Goal: Information Seeking & Learning: Find specific fact

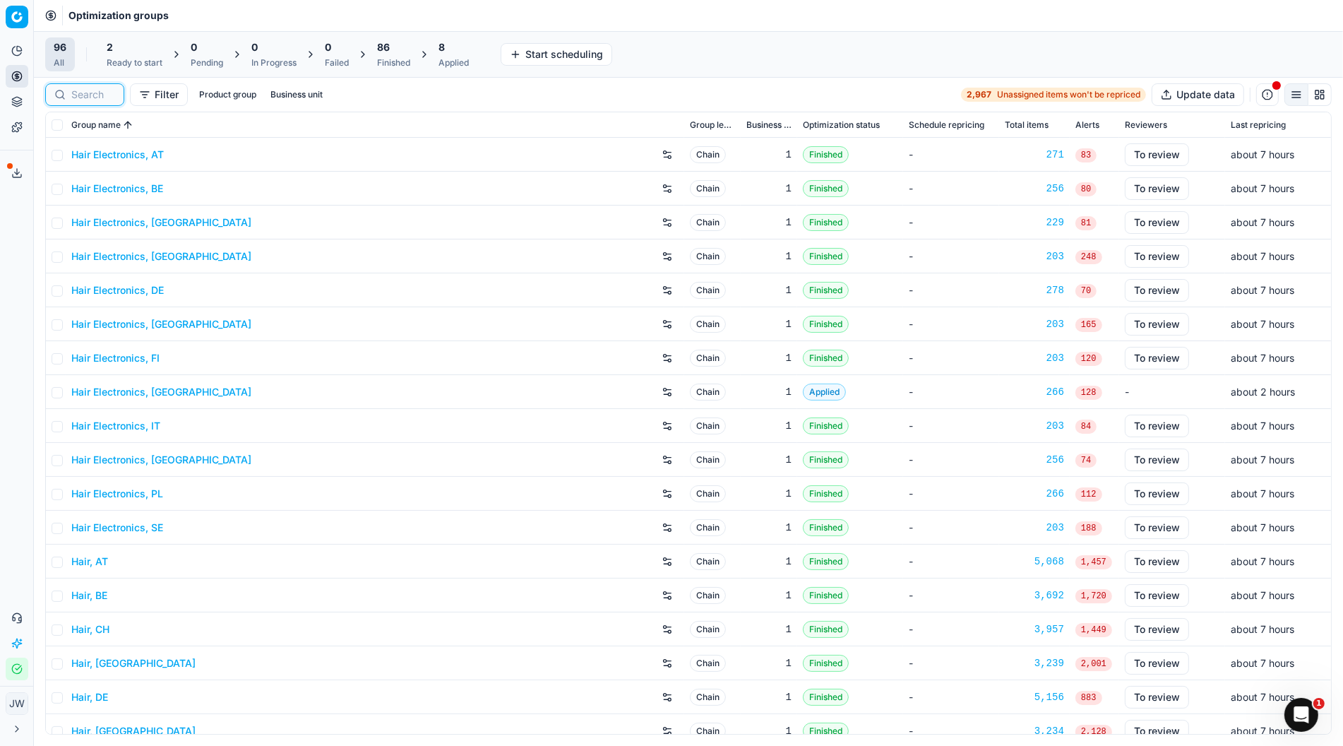
click at [94, 93] on input at bounding box center [93, 95] width 44 height 14
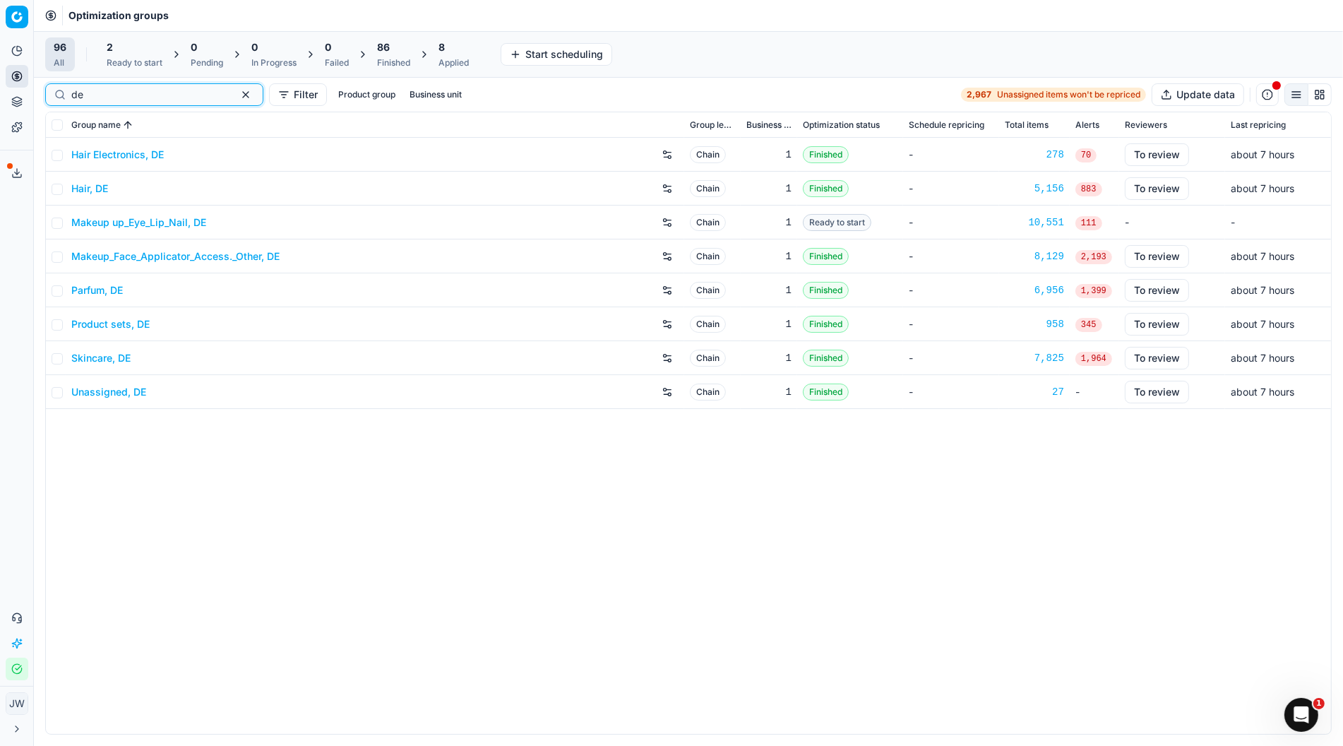
type input "de"
click at [122, 57] on div "Ready to start" at bounding box center [135, 62] width 56 height 11
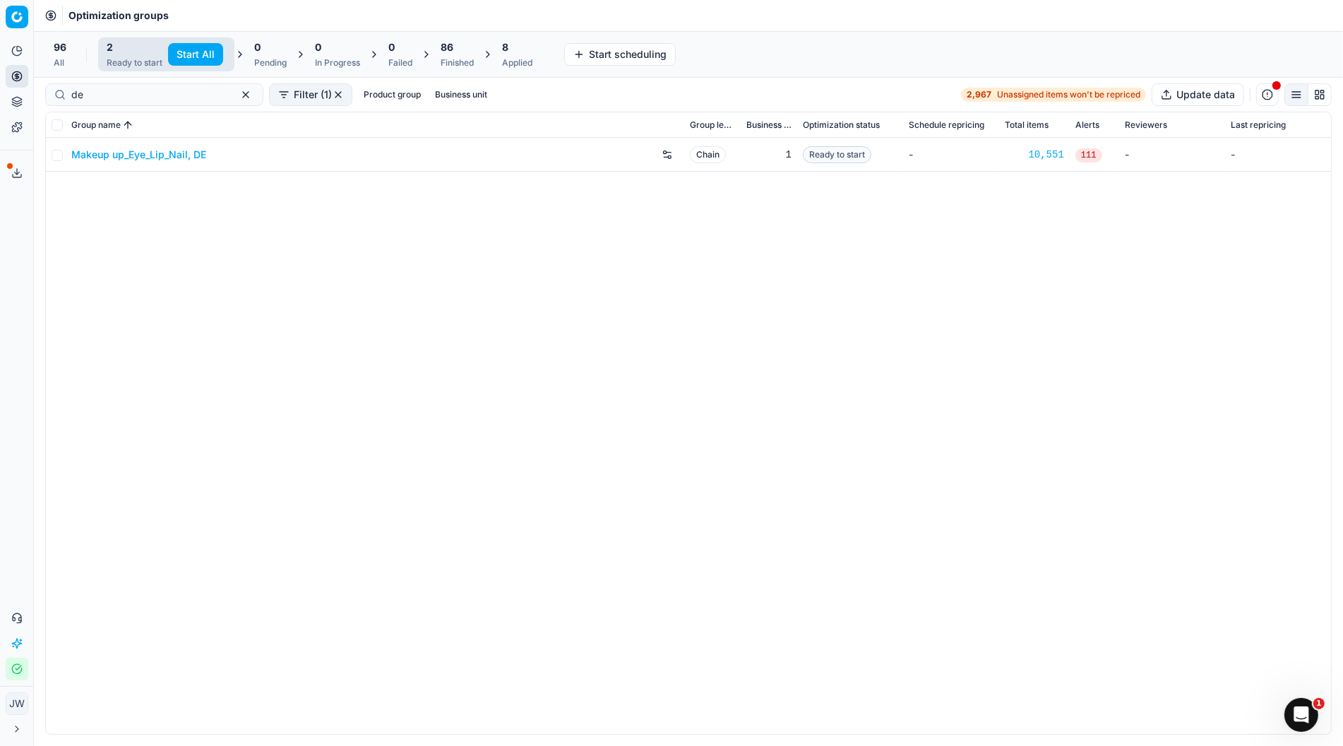
click at [188, 52] on button "Start All" at bounding box center [195, 54] width 55 height 23
click at [462, 57] on div "Finished" at bounding box center [457, 62] width 33 height 11
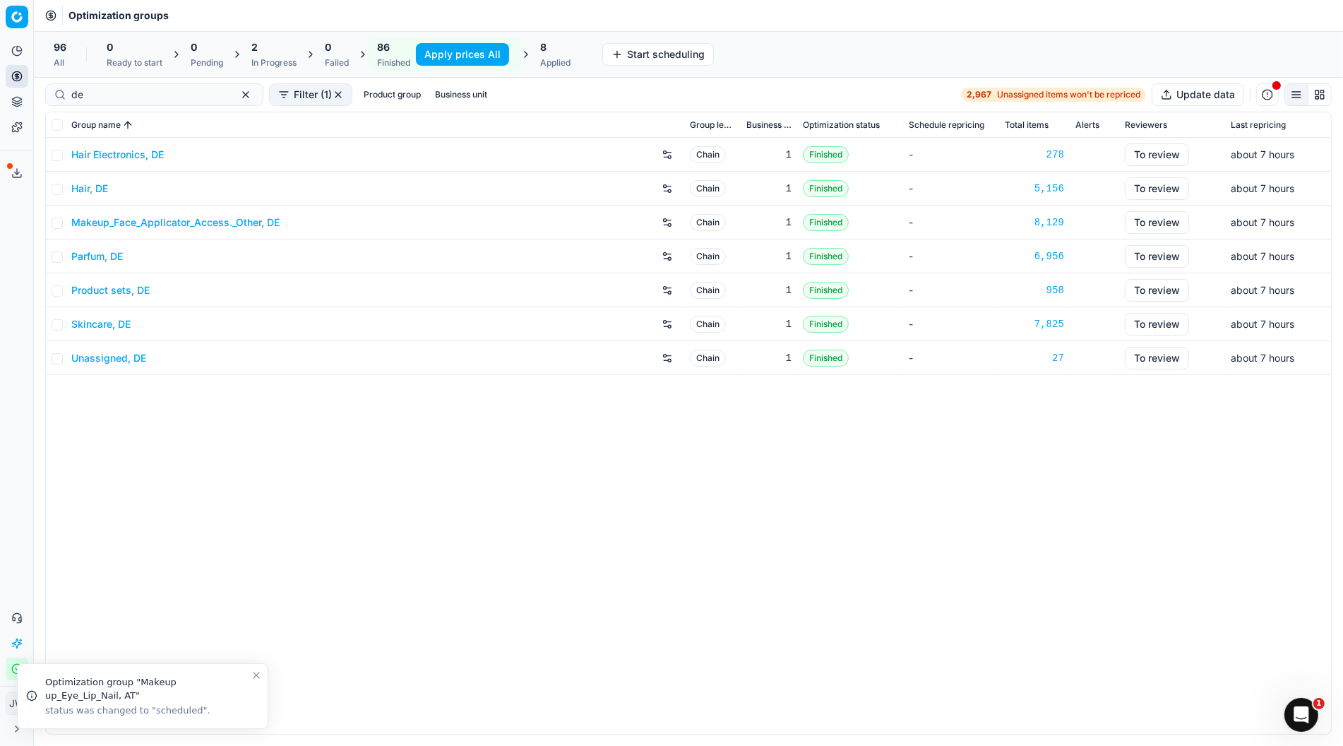
click at [486, 56] on button "Apply prices All" at bounding box center [462, 54] width 93 height 23
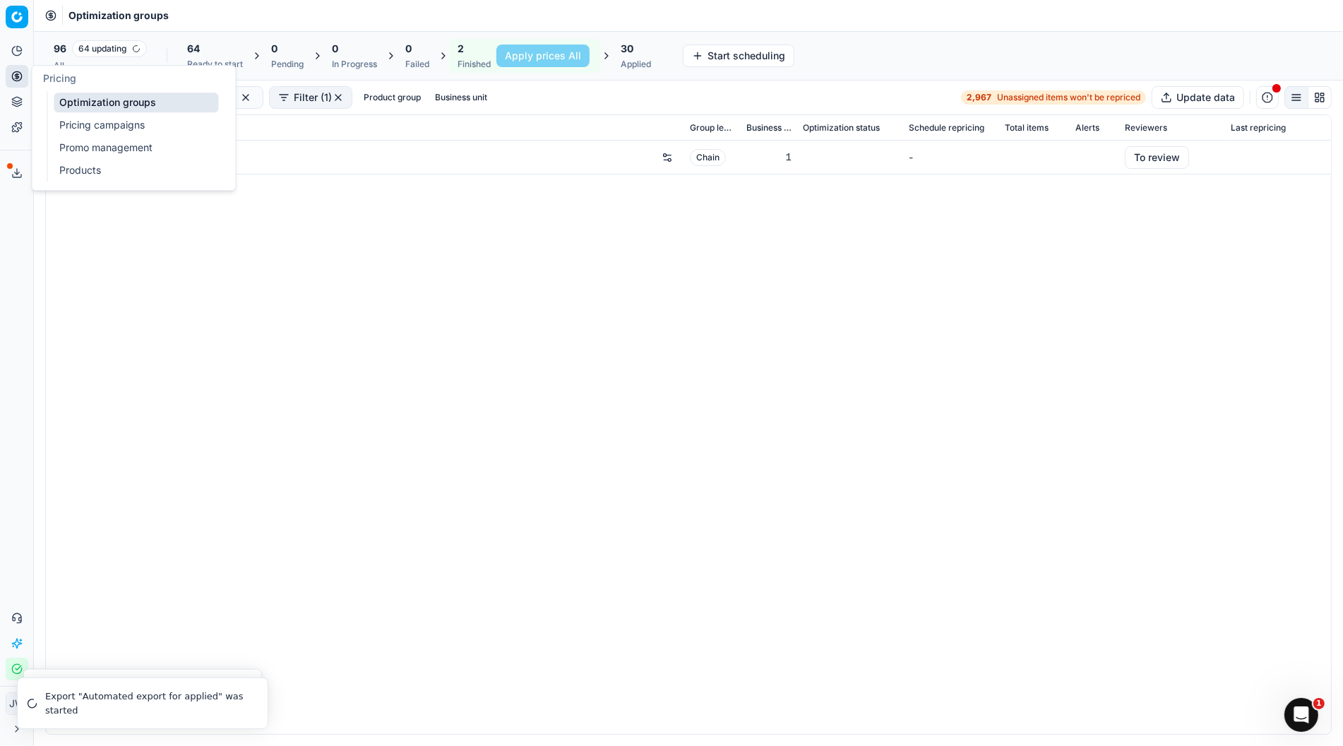
click at [15, 71] on circle at bounding box center [16, 75] width 9 height 9
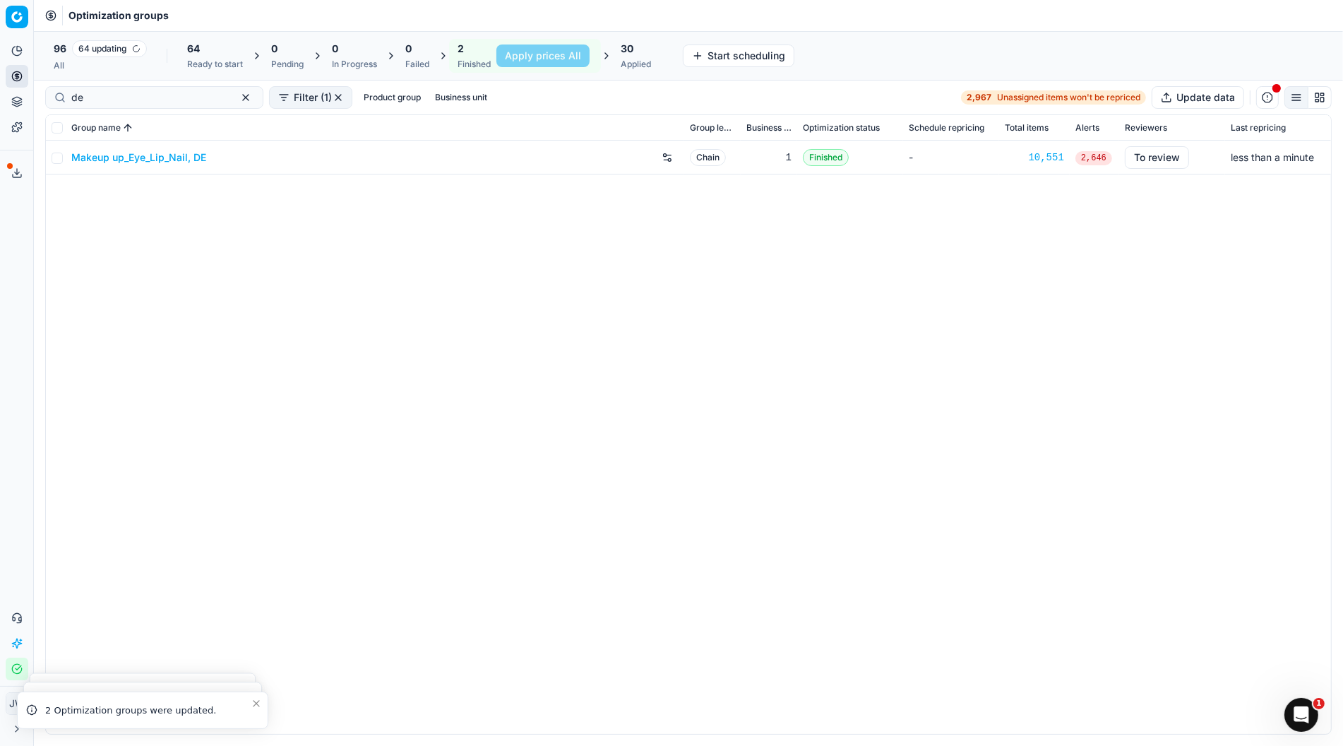
click at [208, 61] on div "Ready to start" at bounding box center [215, 64] width 56 height 11
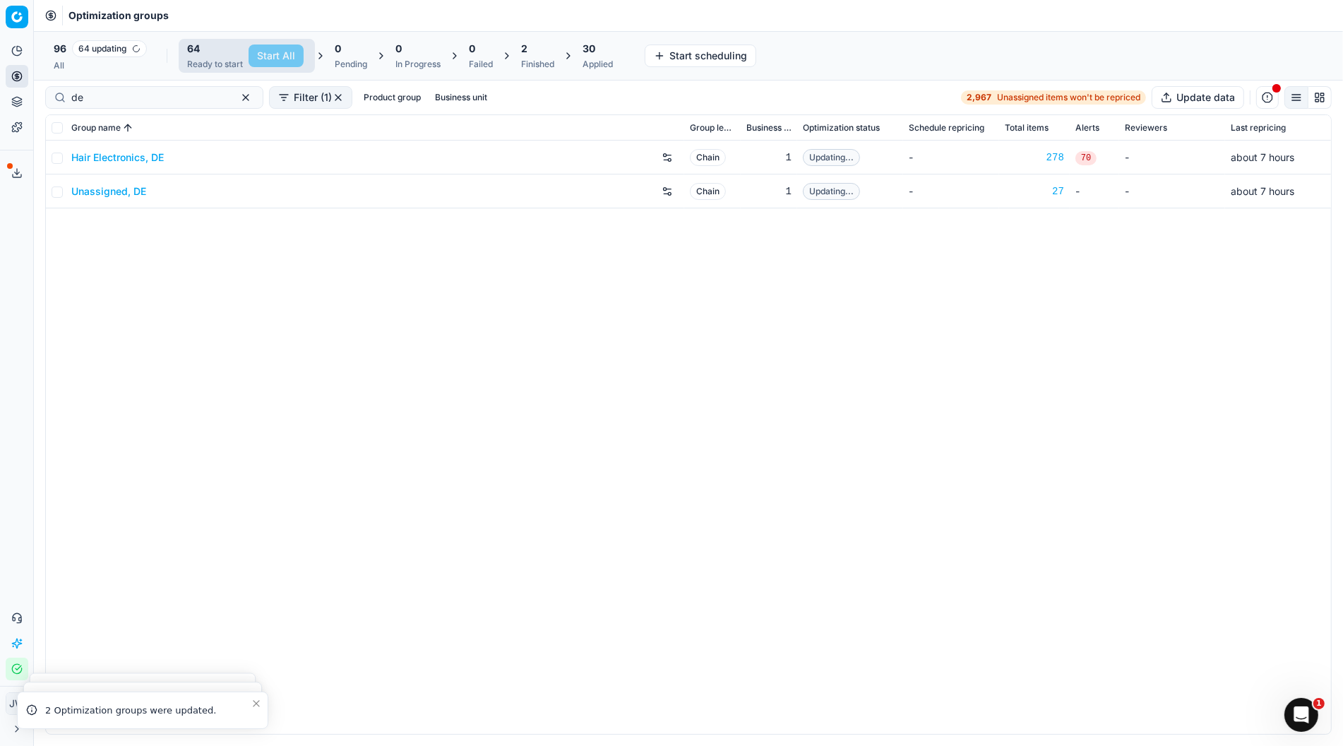
click at [335, 326] on div "Hair Electronics, DE Chain 1 Updating... - 278 70 - about 7 hours Unassigned, D…" at bounding box center [688, 437] width 1285 height 593
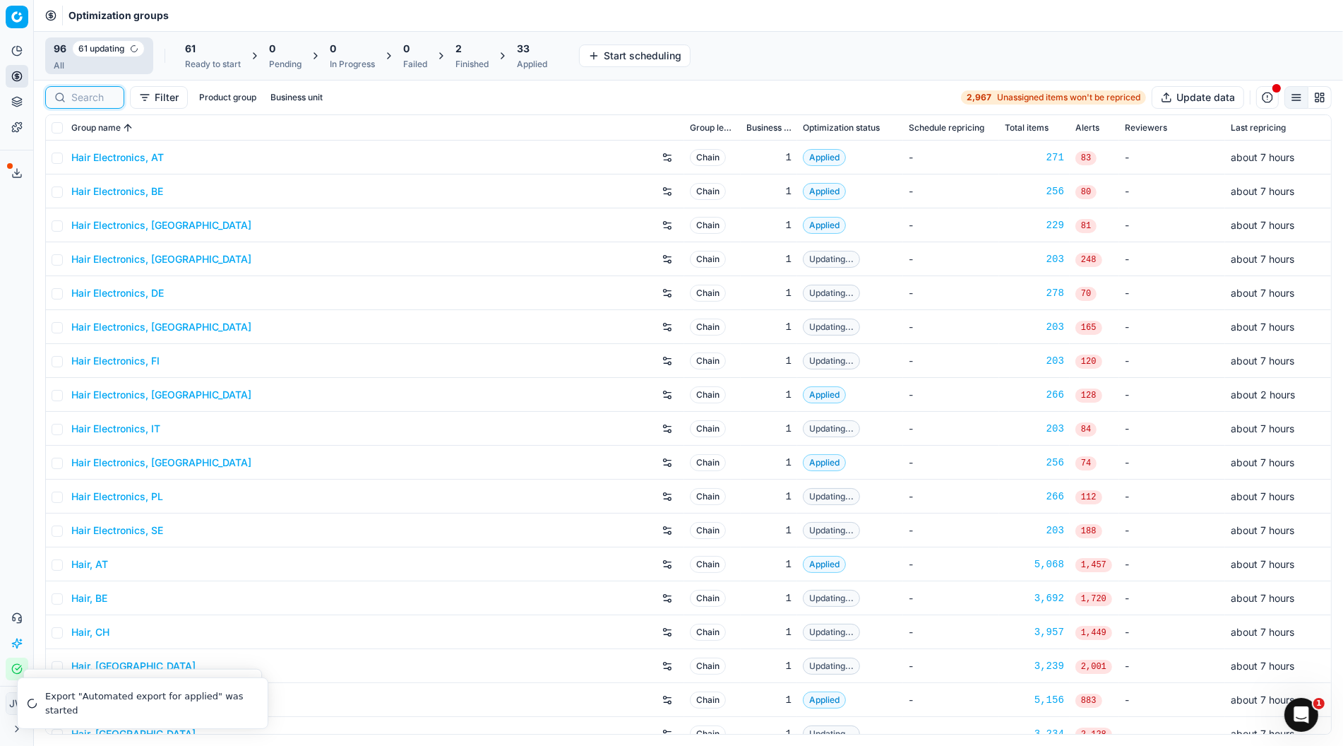
click at [83, 95] on input at bounding box center [93, 97] width 44 height 14
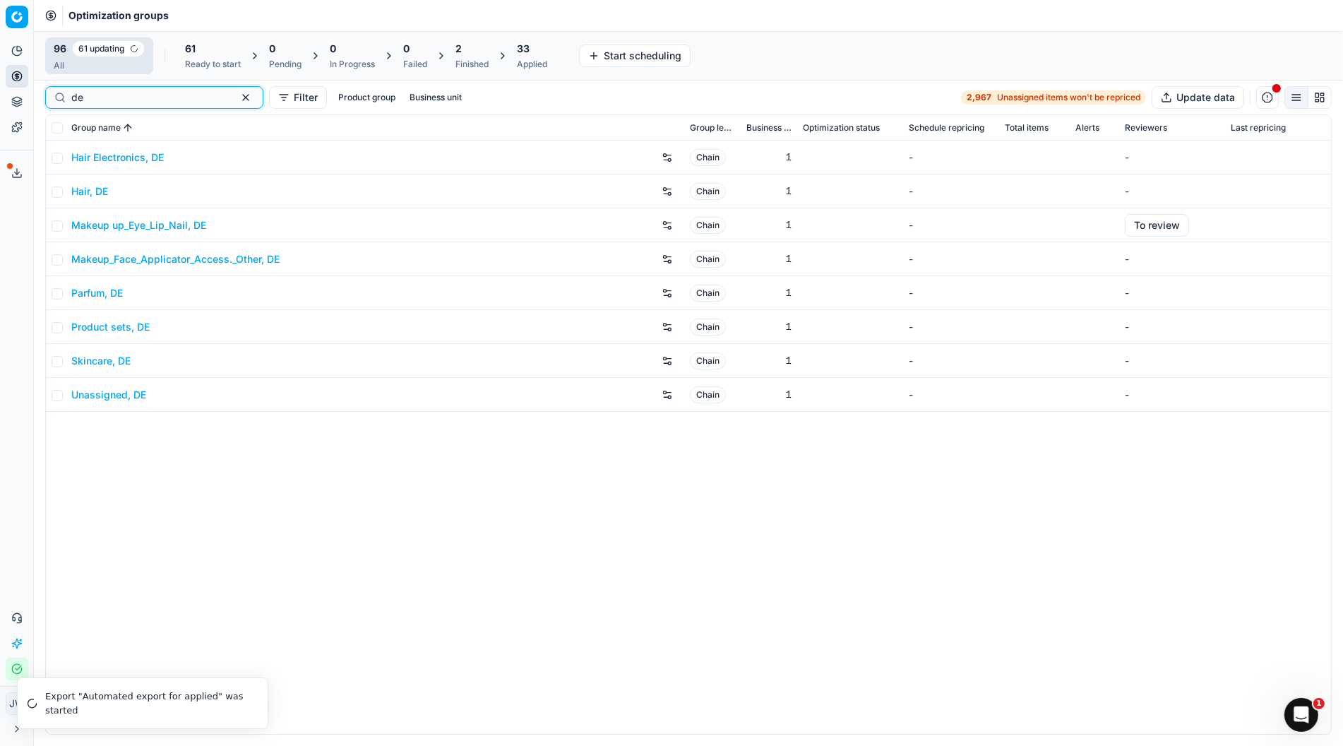
type input "de"
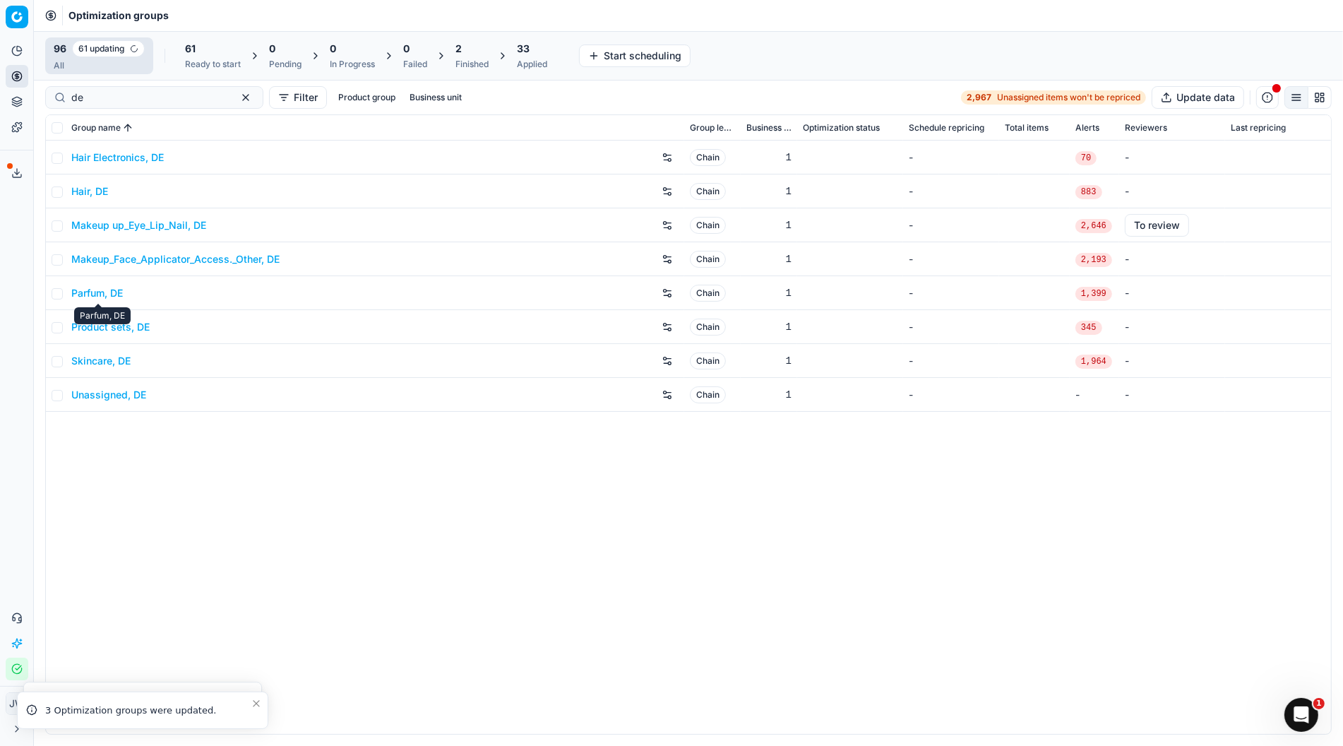
click at [107, 290] on link "Parfum, DE" at bounding box center [97, 293] width 52 height 14
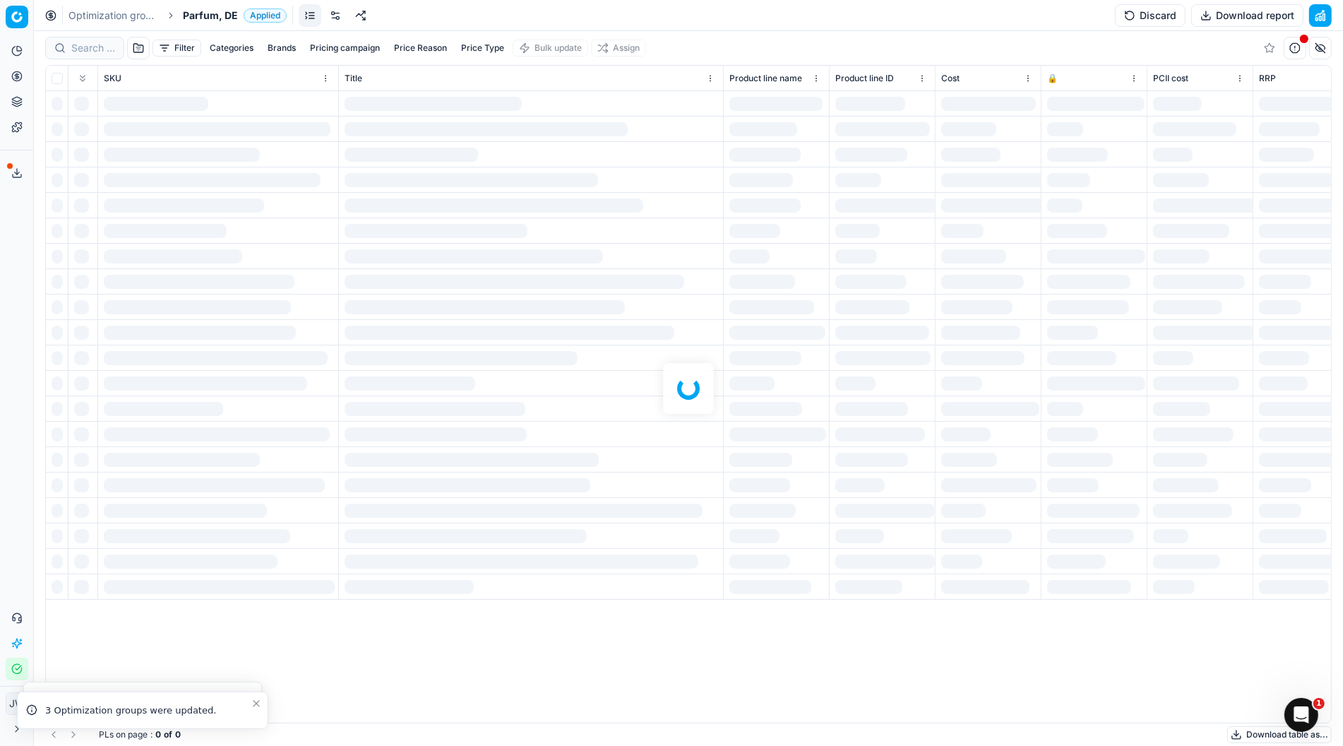
click at [334, 14] on link at bounding box center [335, 15] width 23 height 23
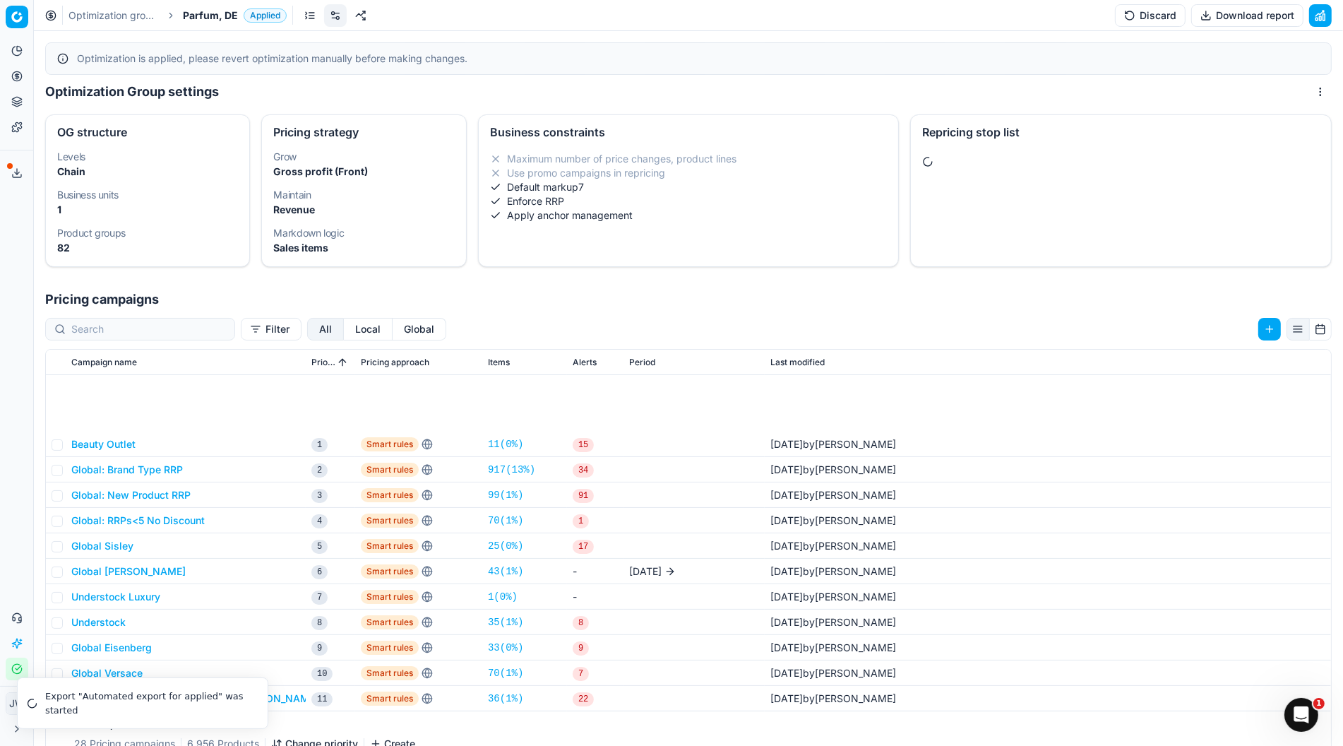
scroll to position [140, 0]
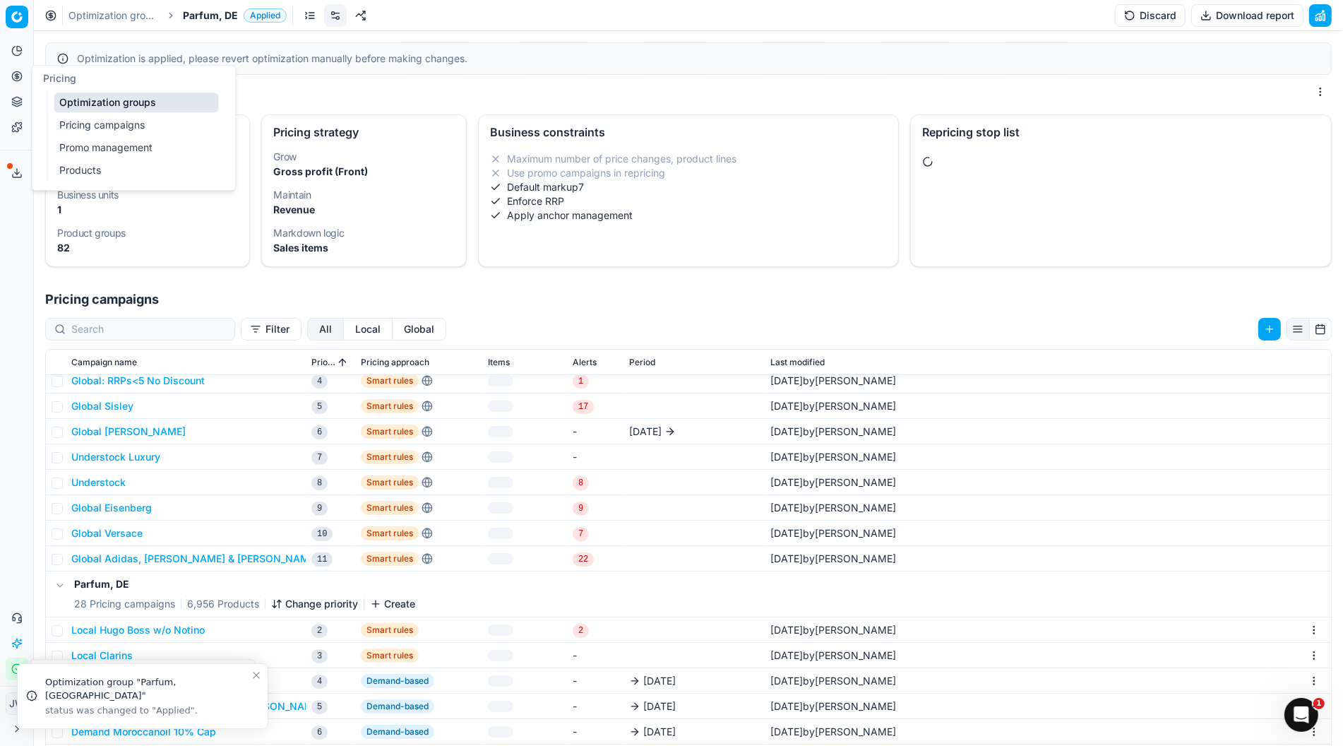
click at [16, 68] on button "Pricing" at bounding box center [17, 76] width 23 height 23
click at [96, 102] on link "Optimization groups" at bounding box center [136, 103] width 165 height 20
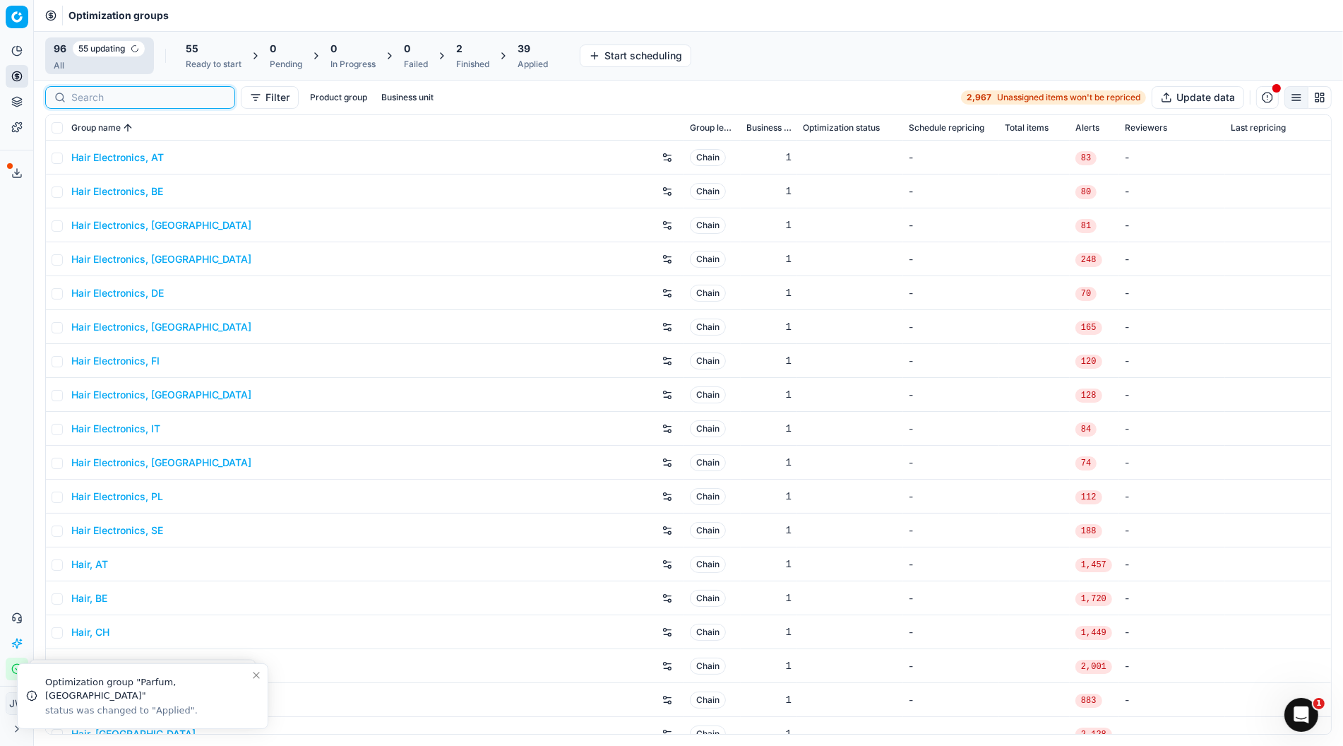
click at [105, 95] on input at bounding box center [148, 97] width 155 height 14
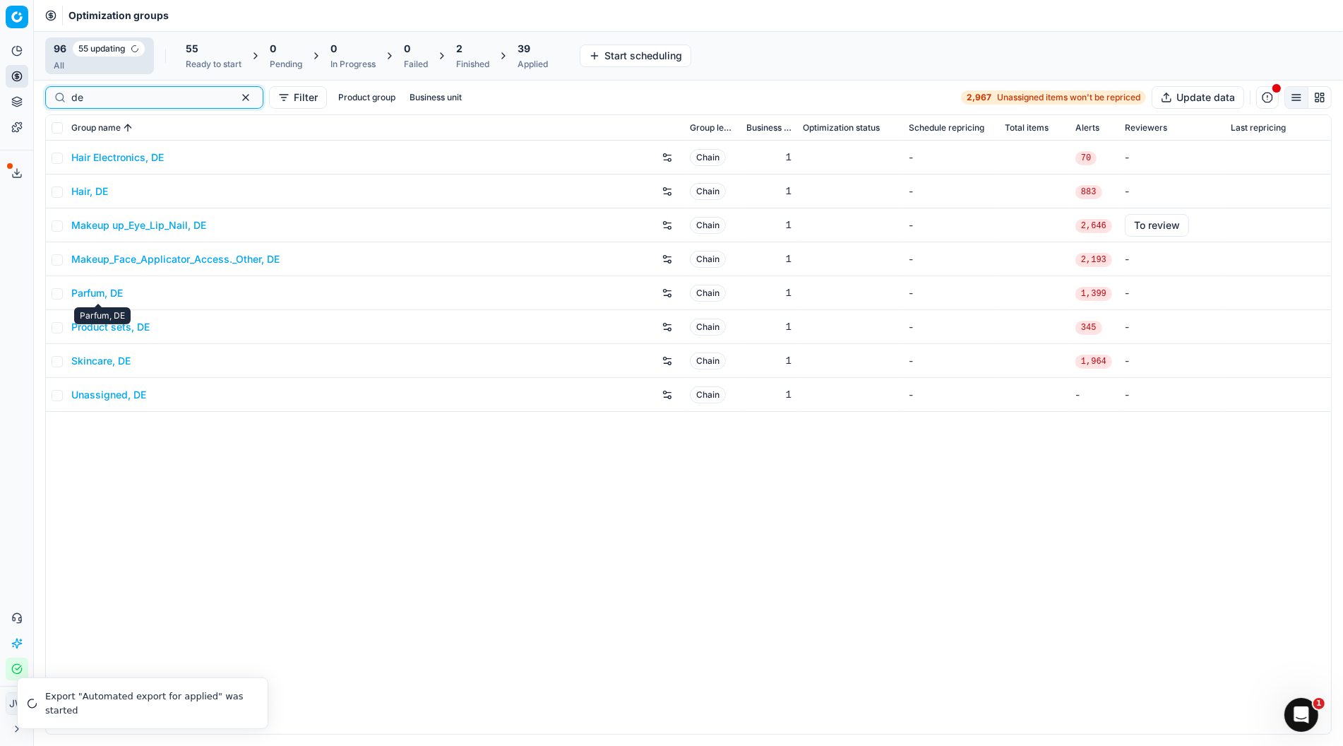
type input "de"
click at [100, 297] on link "Parfum, DE" at bounding box center [97, 293] width 52 height 14
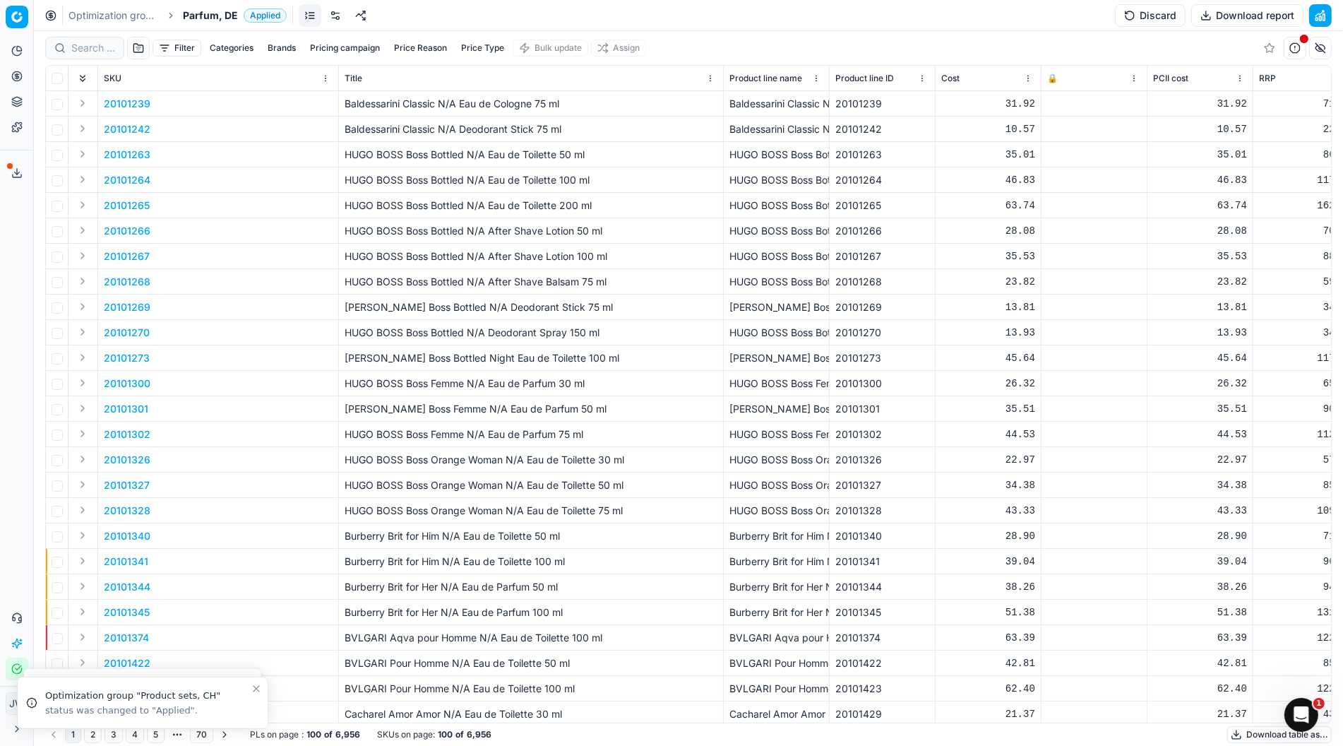
click at [82, 37] on div at bounding box center [84, 48] width 79 height 23
paste input "80072739-150"
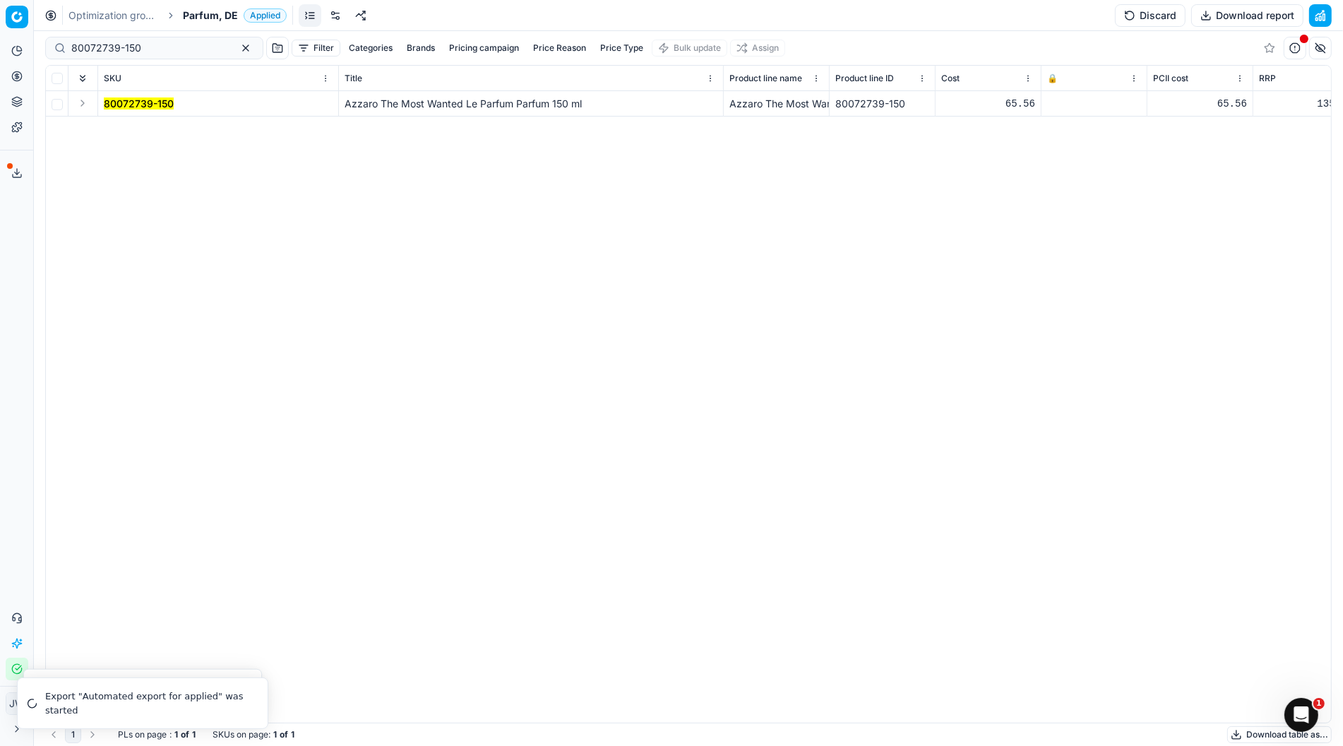
click at [80, 101] on button "Expand" at bounding box center [82, 103] width 17 height 17
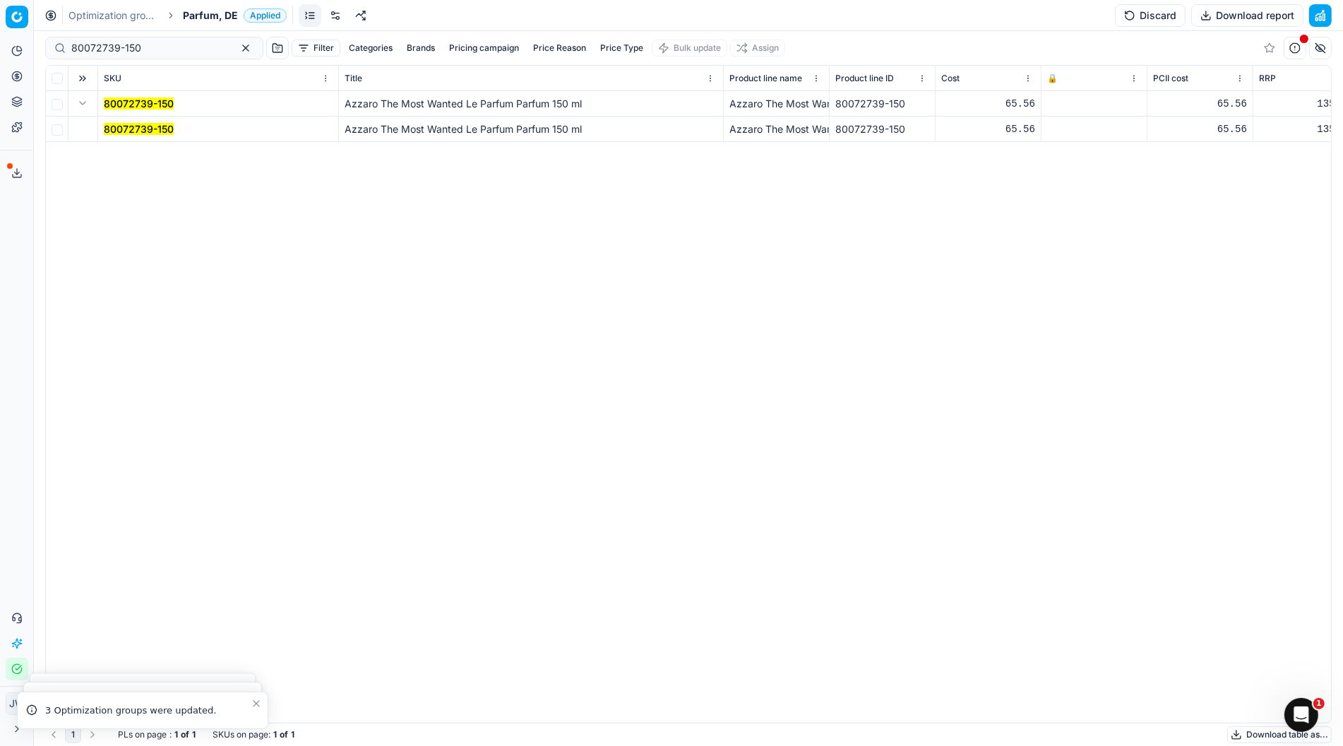
click at [136, 127] on mark "80072739-150" at bounding box center [139, 129] width 70 height 12
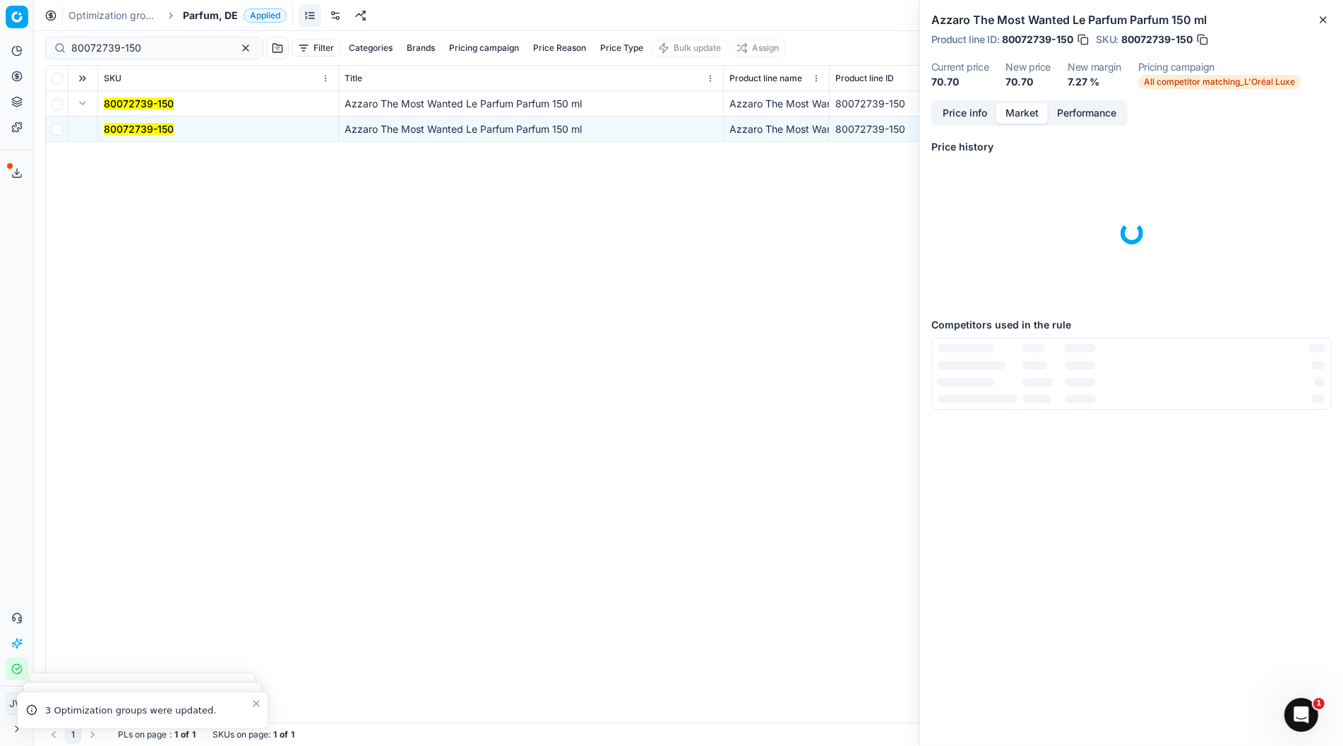
click at [1028, 109] on button "Market" at bounding box center [1022, 113] width 52 height 20
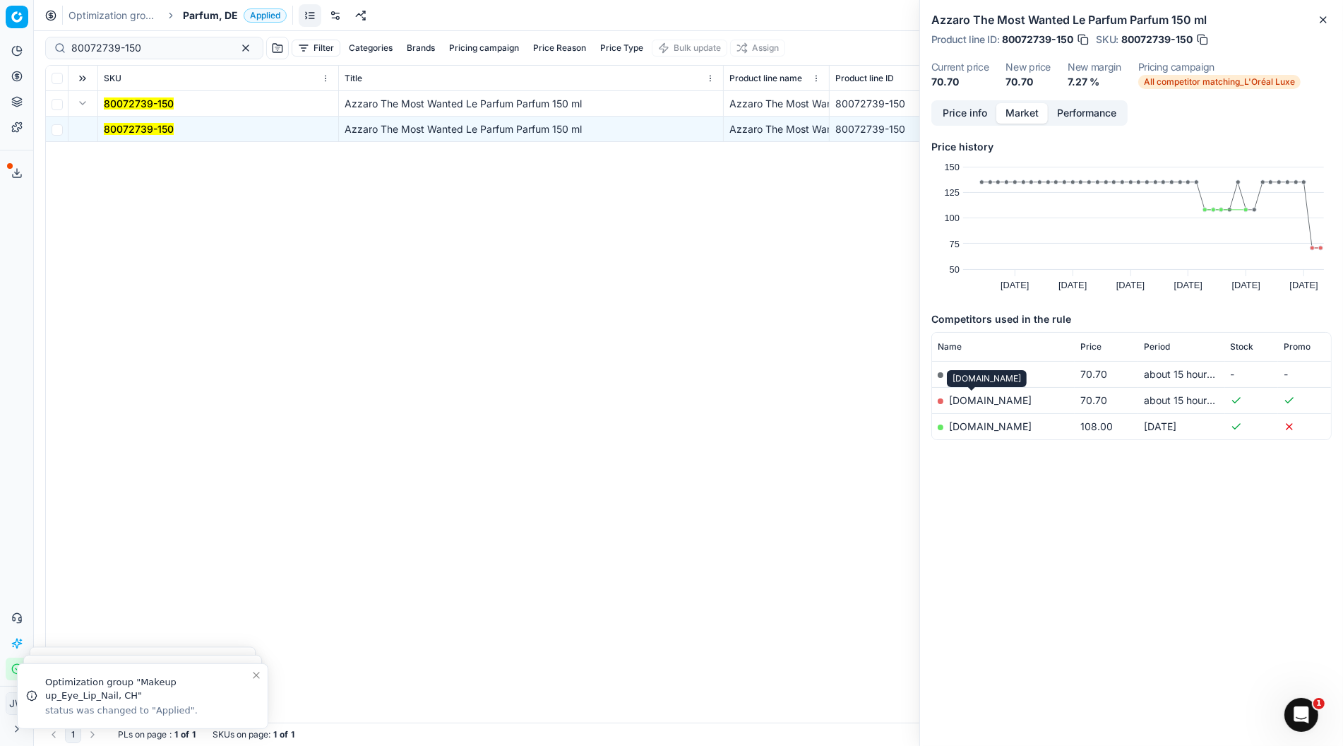
click at [977, 395] on link "[DOMAIN_NAME]" at bounding box center [990, 400] width 83 height 12
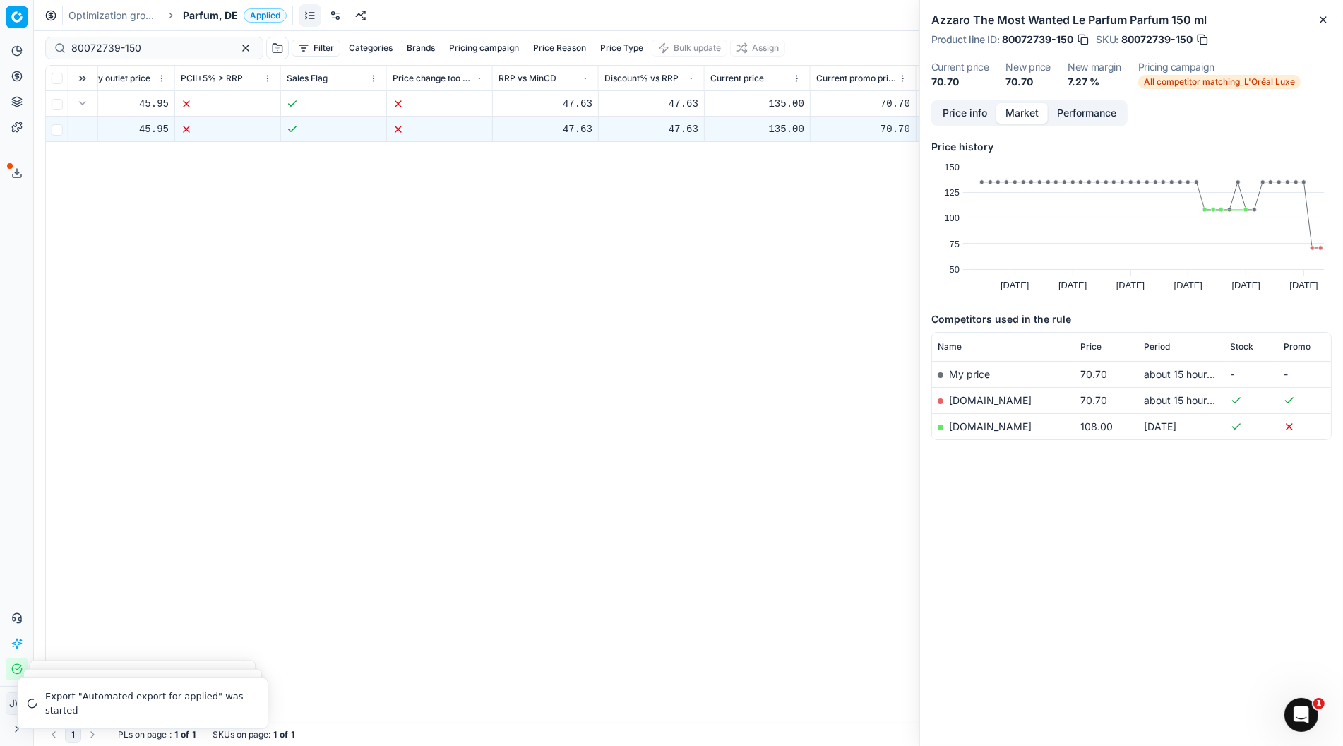
scroll to position [0, 1674]
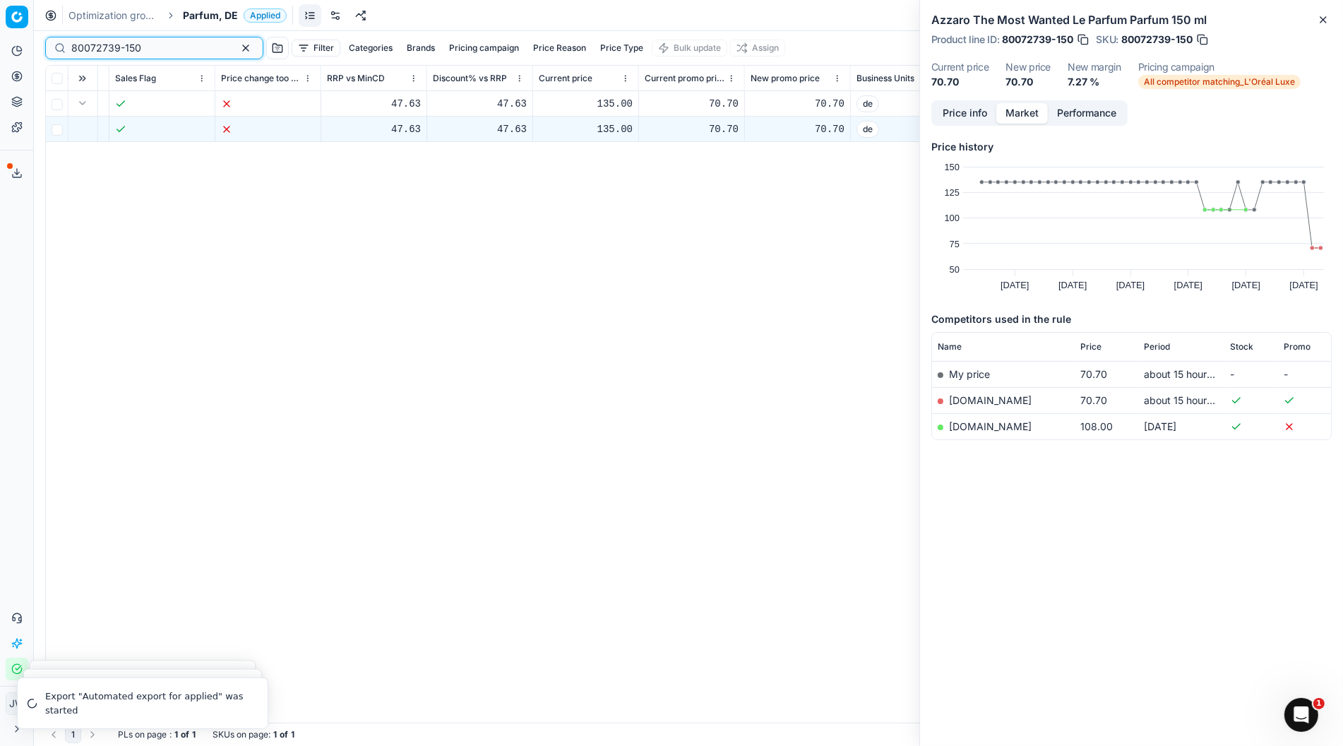
drag, startPoint x: 155, startPoint y: 47, endPoint x: -4, endPoint y: 27, distance: 160.9
click at [0, 27] on html "Pricing platform Analytics Pricing Product portfolio Templates Export service 7…" at bounding box center [671, 373] width 1343 height 746
paste input "04581-9"
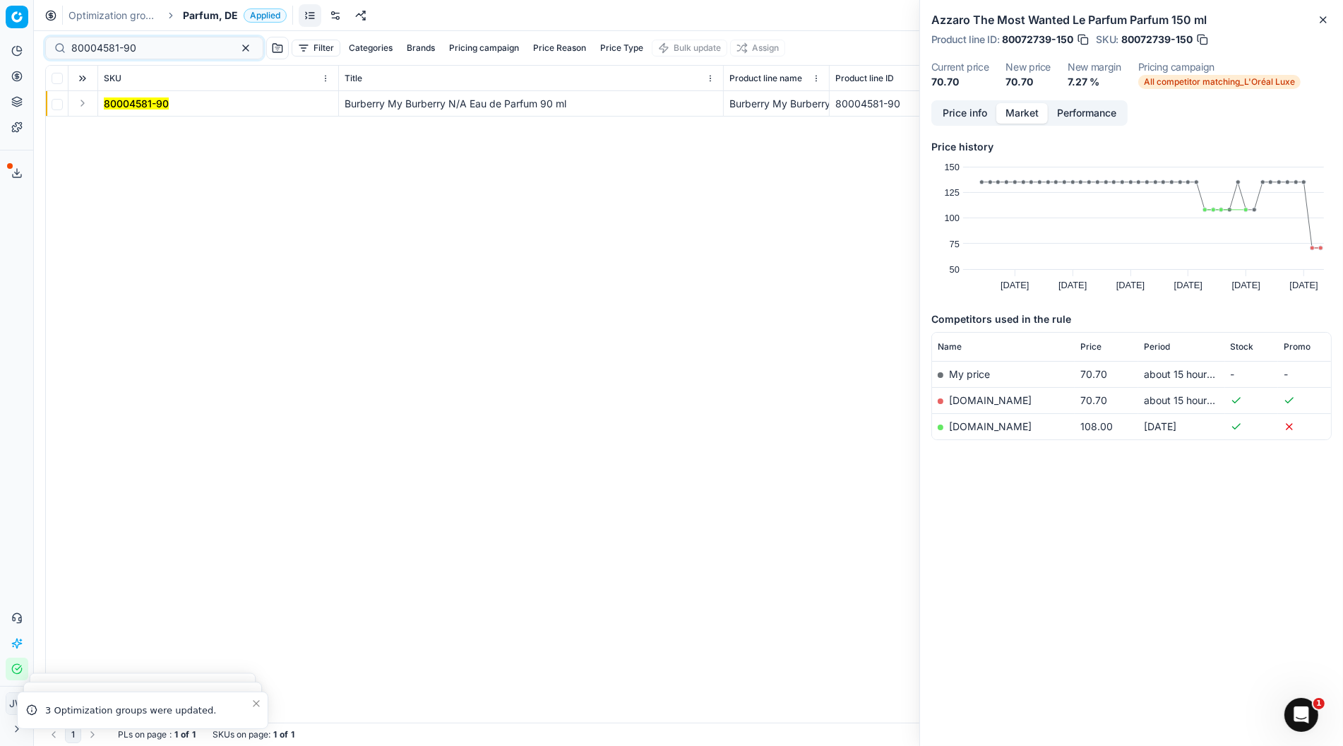
click at [80, 105] on button "Expand" at bounding box center [82, 103] width 17 height 17
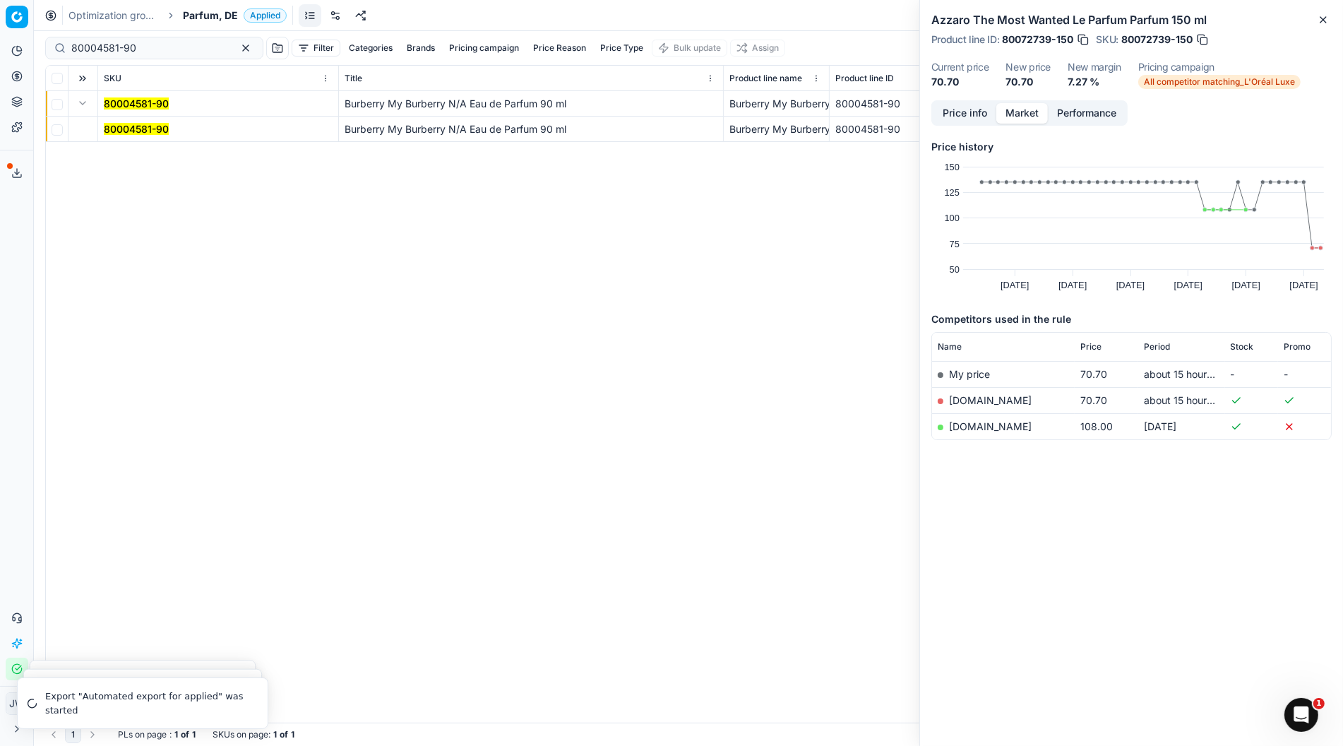
click at [99, 127] on td "80004581-90" at bounding box center [218, 129] width 241 height 25
click at [143, 124] on mark "80004581-90" at bounding box center [136, 129] width 65 height 12
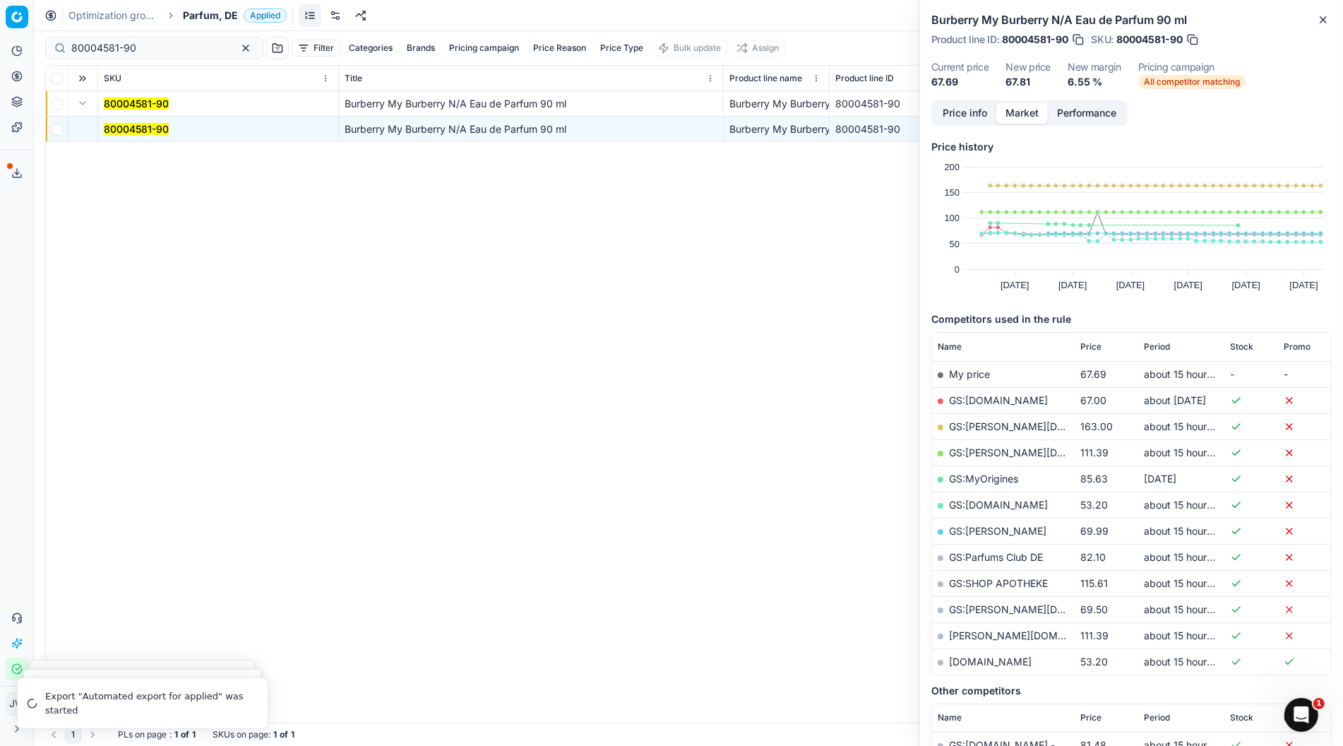
click at [975, 109] on button "Price info" at bounding box center [964, 113] width 63 height 20
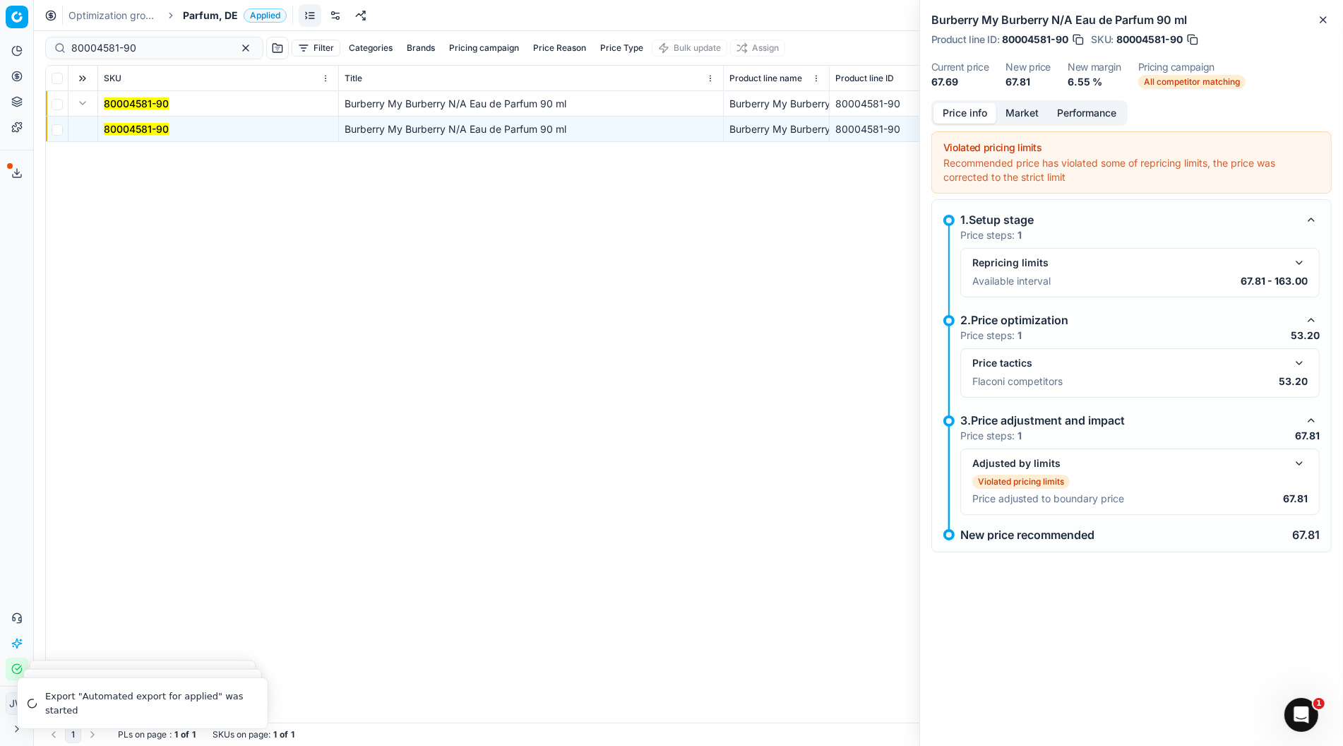
click at [1303, 370] on button "button" at bounding box center [1299, 362] width 17 height 17
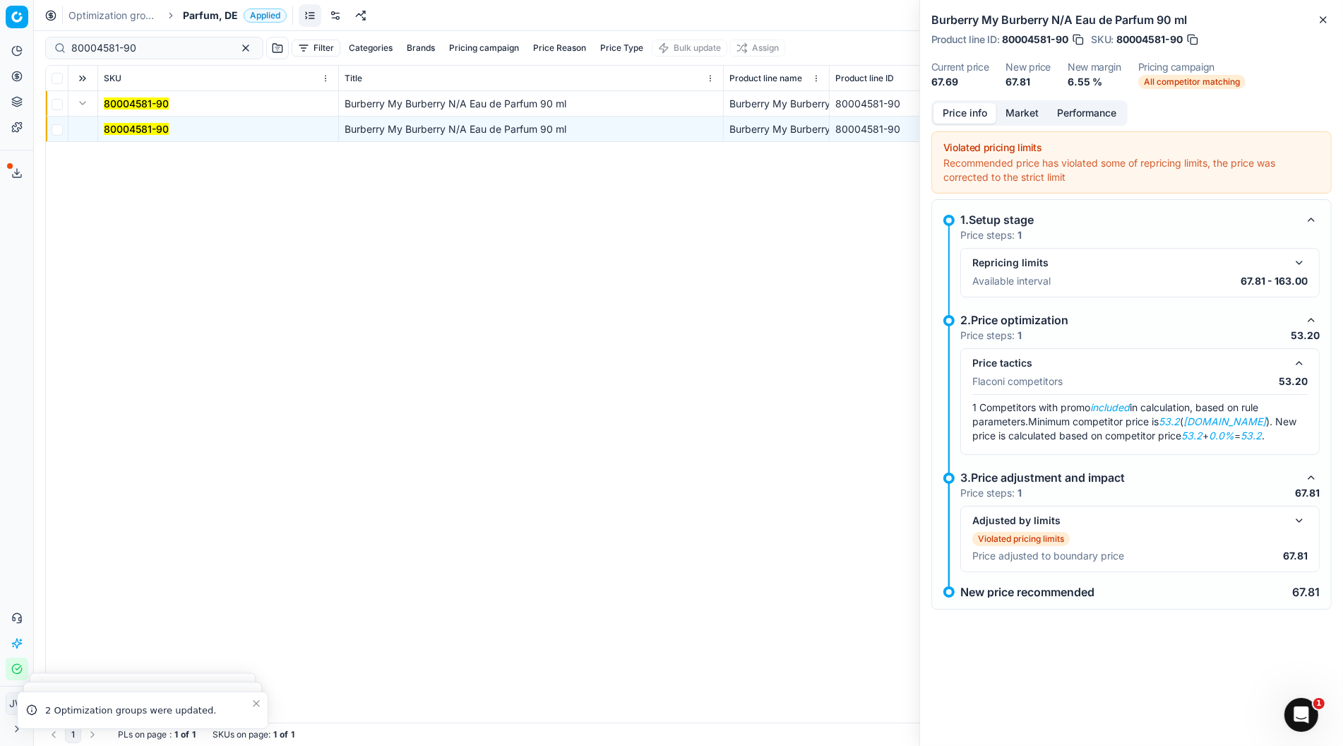
click at [1019, 107] on button "Market" at bounding box center [1022, 113] width 52 height 20
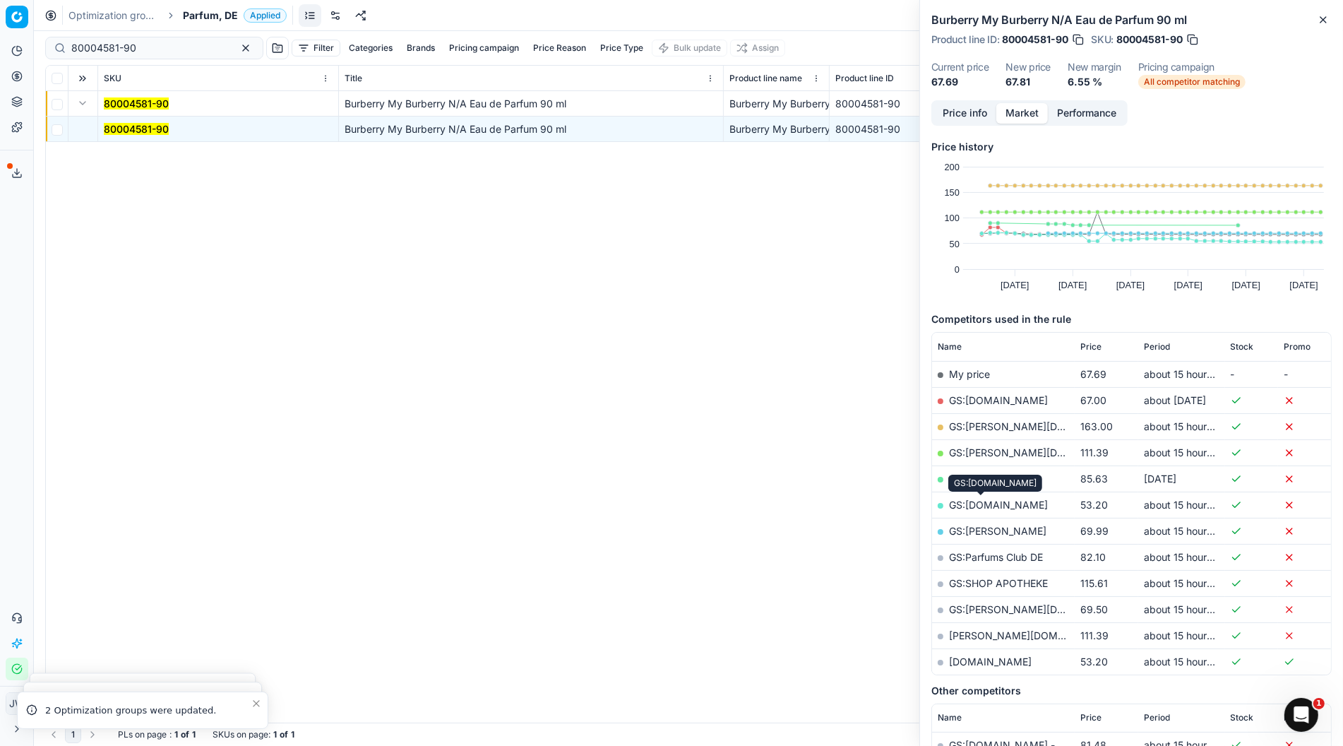
click at [986, 499] on link "GS:[DOMAIN_NAME]" at bounding box center [998, 505] width 99 height 12
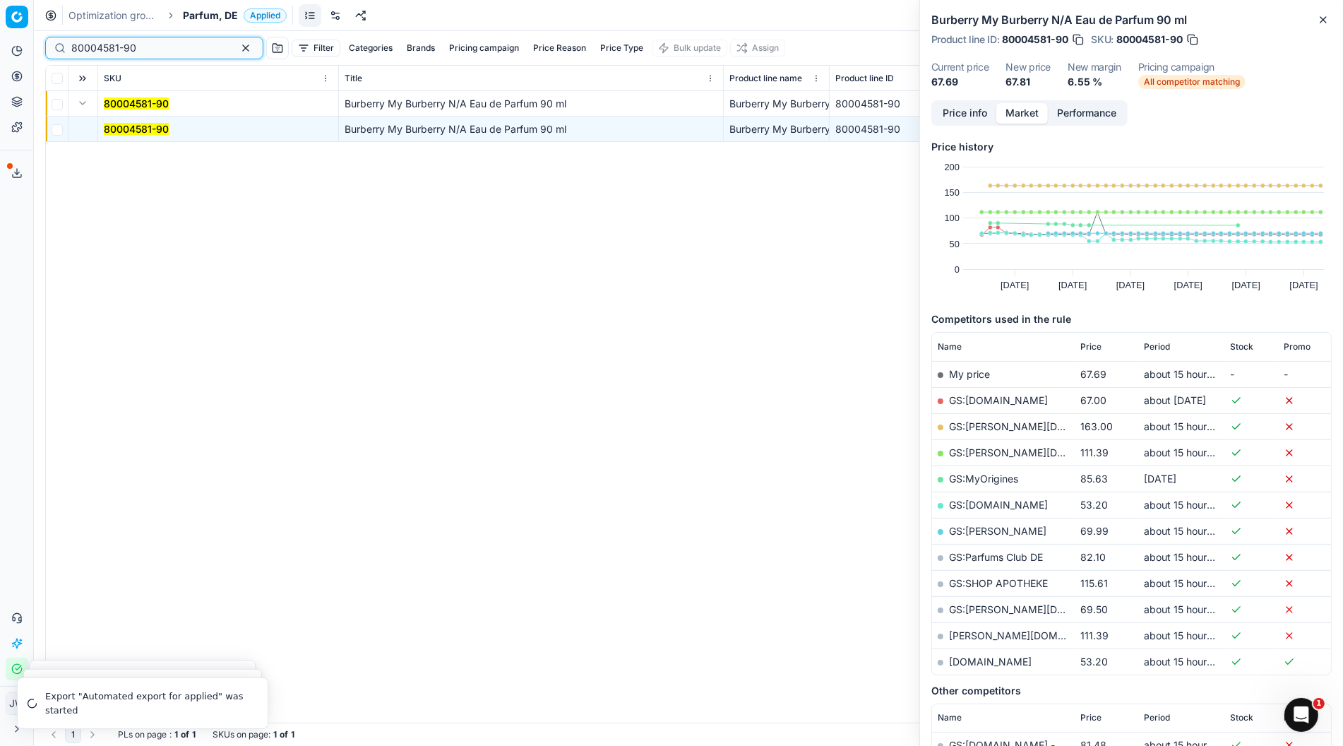
drag, startPoint x: 152, startPoint y: 51, endPoint x: 1, endPoint y: 32, distance: 151.6
click at [1, 32] on div "Pricing platform Analytics Pricing Product portfolio Templates Export service 7…" at bounding box center [671, 373] width 1343 height 746
paste input "6720-3"
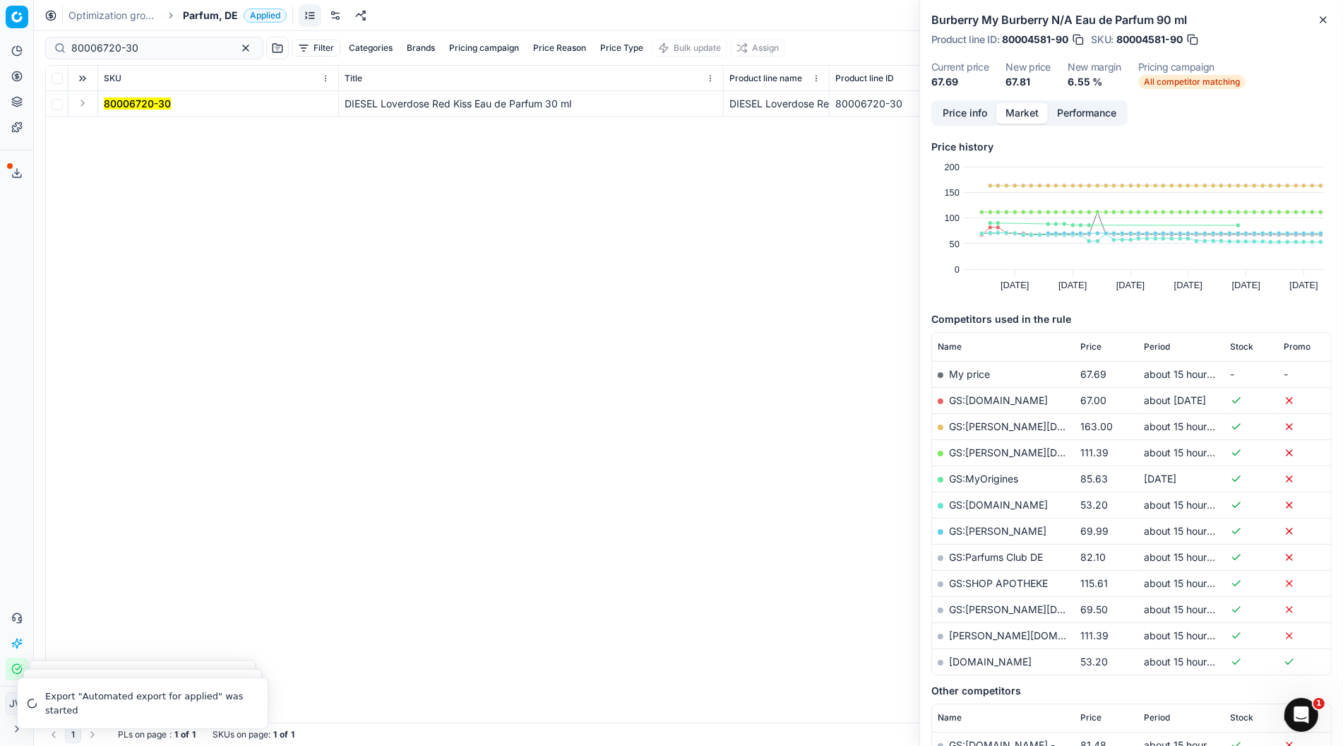
click at [85, 102] on button "Expand" at bounding box center [82, 103] width 17 height 17
click at [126, 129] on mark "80006720-30" at bounding box center [137, 129] width 67 height 12
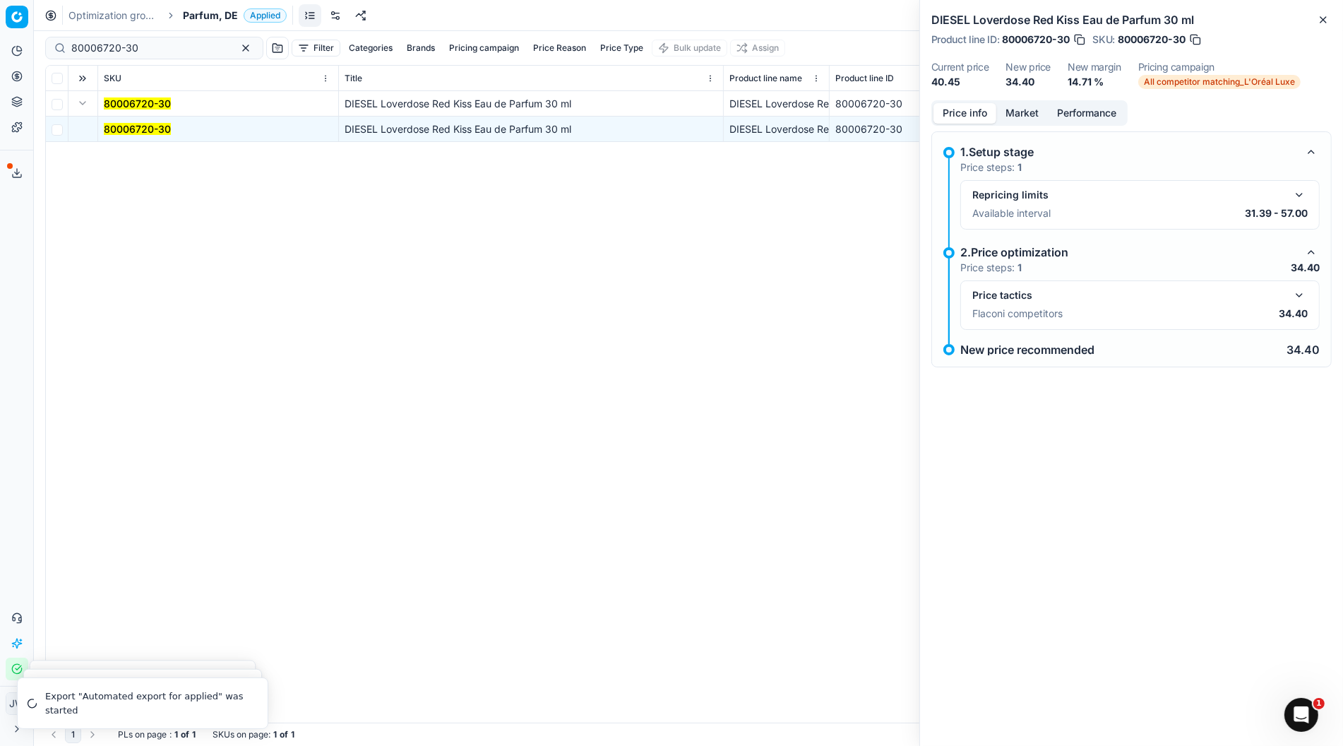
click at [976, 107] on button "Price info" at bounding box center [964, 113] width 63 height 20
click at [1301, 296] on button "button" at bounding box center [1299, 295] width 17 height 17
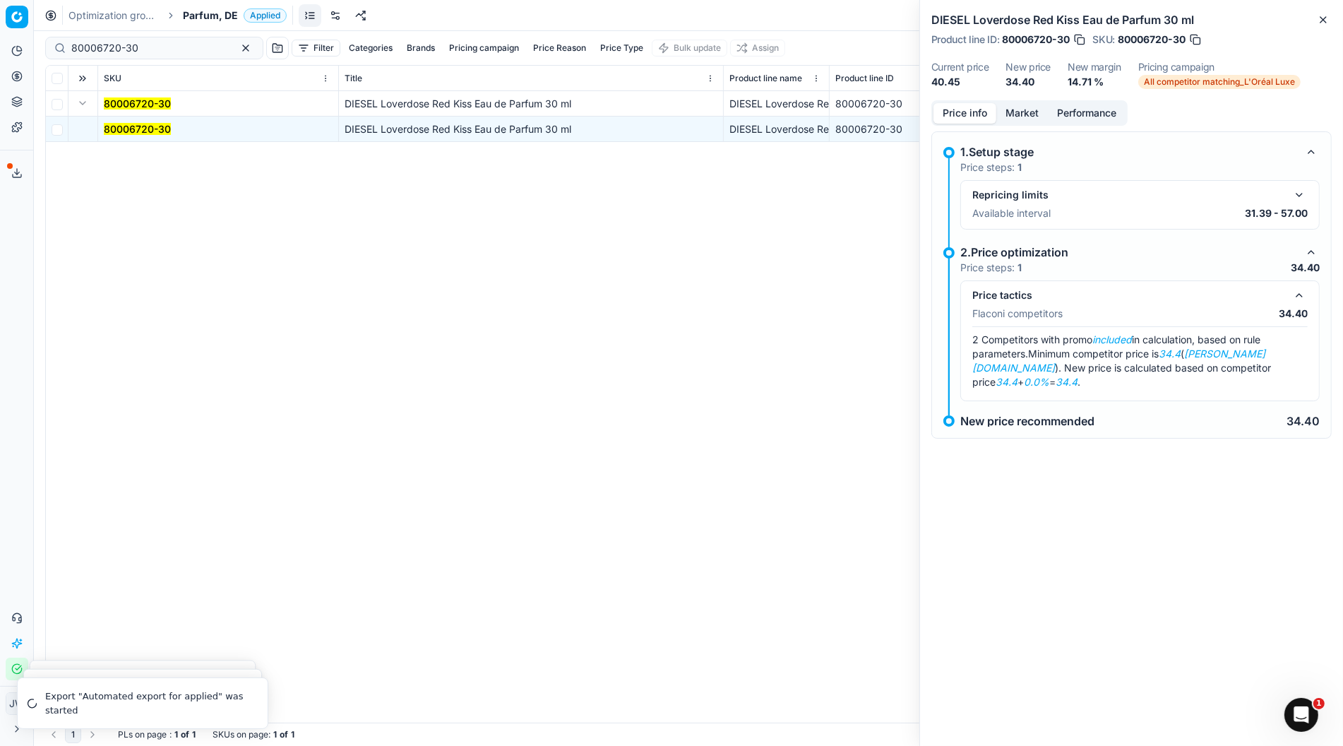
click at [1027, 115] on button "Market" at bounding box center [1022, 113] width 52 height 20
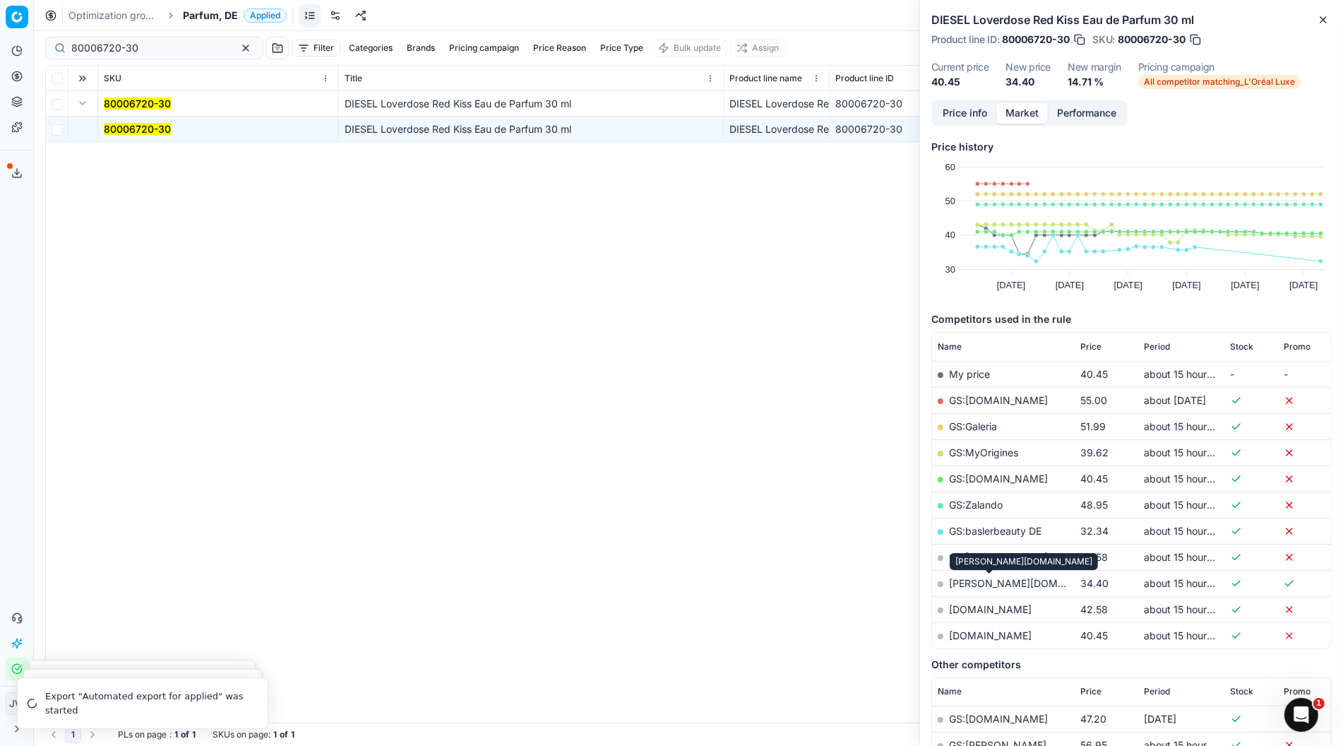
click at [1016, 584] on link "[PERSON_NAME][DOMAIN_NAME]" at bounding box center [1031, 583] width 164 height 12
click at [1018, 531] on link "GS:baslerbeauty DE" at bounding box center [995, 531] width 93 height 12
drag, startPoint x: 172, startPoint y: 54, endPoint x: 35, endPoint y: 32, distance: 138.7
click at [35, 32] on div "Pricing platform Analytics Pricing Product portfolio Templates Export service 7…" at bounding box center [671, 373] width 1343 height 746
click at [1006, 580] on link "[PERSON_NAME][DOMAIN_NAME]" at bounding box center [1031, 583] width 164 height 12
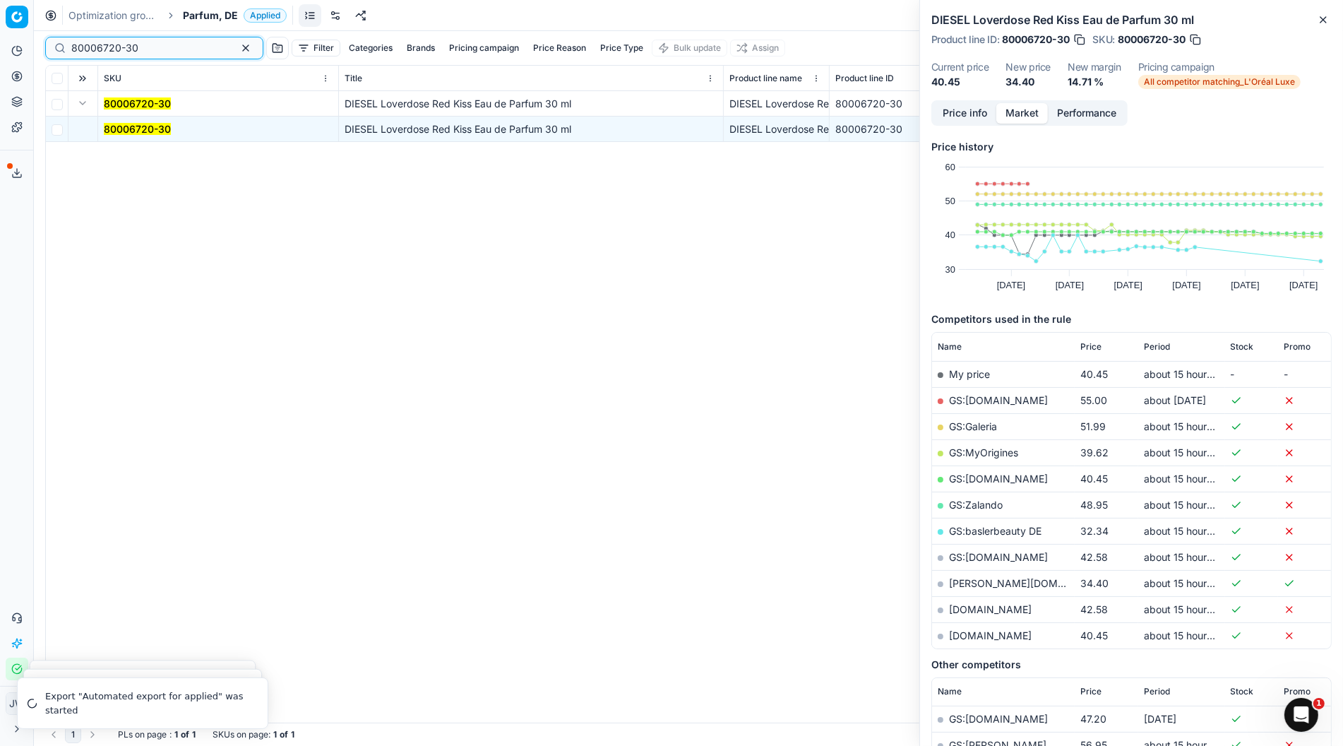
paste input "16008-1.2-11"
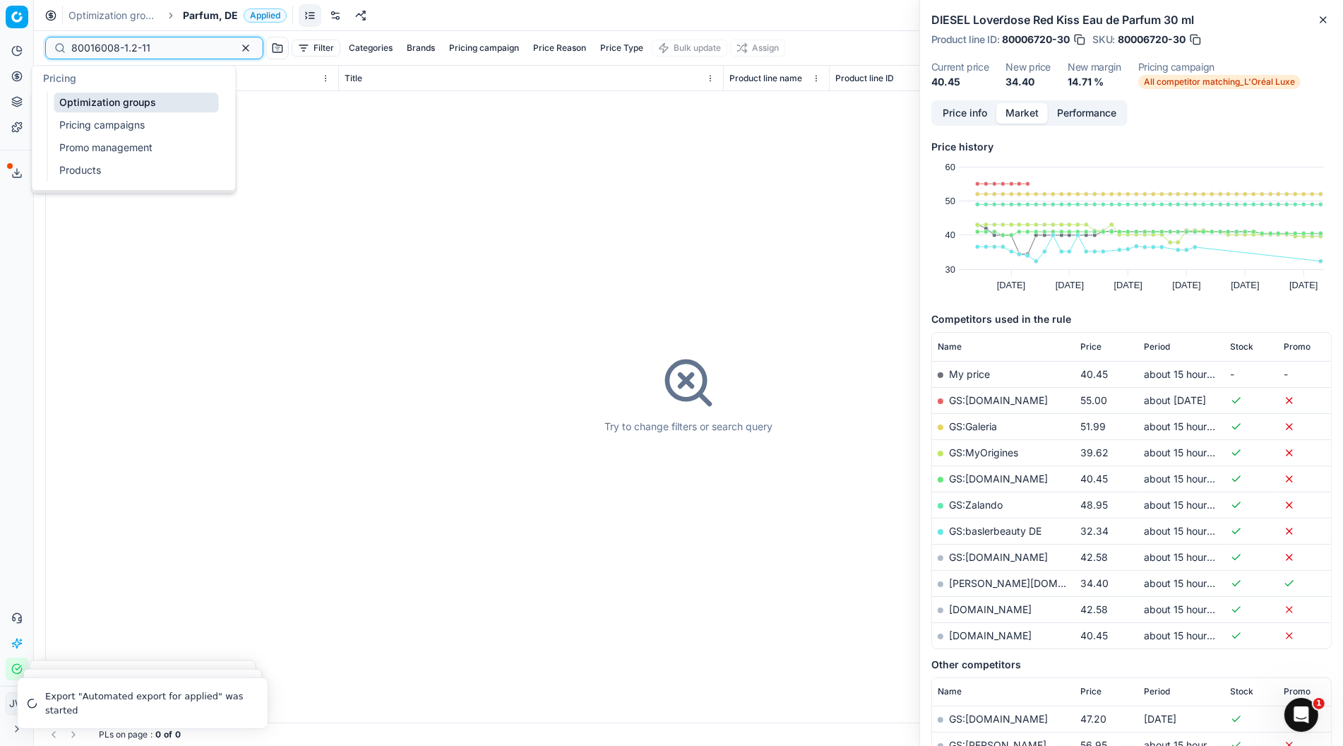
type input "80016008-1.2-11"
click at [14, 77] on icon at bounding box center [16, 76] width 11 height 11
click at [67, 100] on link "Optimization groups" at bounding box center [136, 103] width 165 height 20
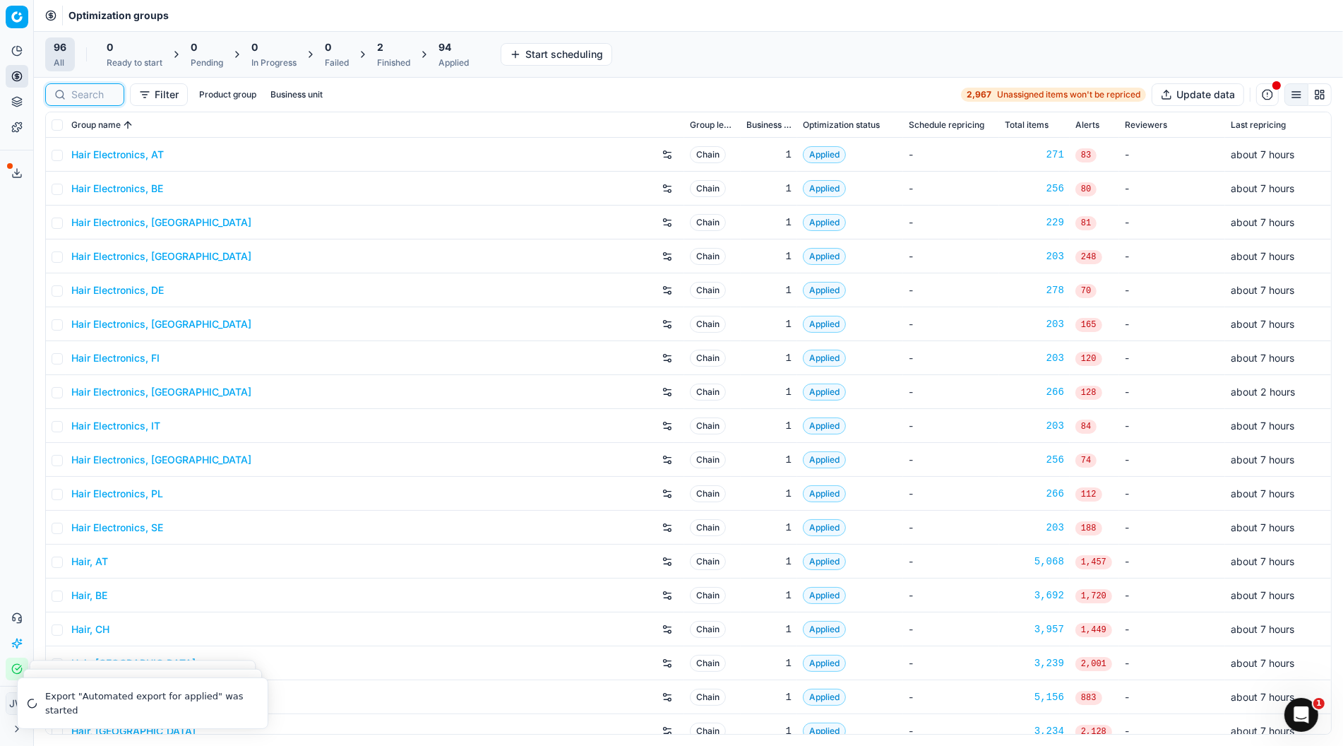
click at [80, 102] on div at bounding box center [84, 94] width 79 height 23
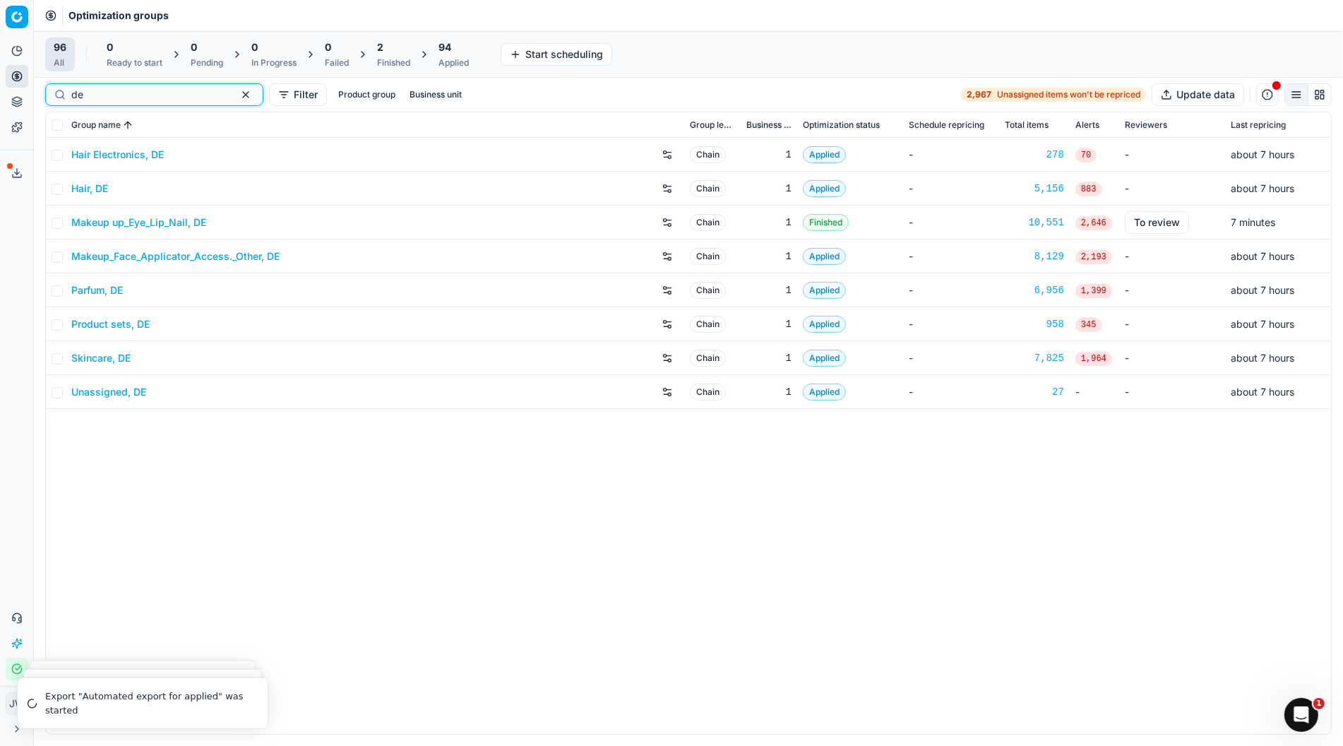
type input "de"
click at [103, 353] on link "Skincare, DE" at bounding box center [100, 358] width 59 height 14
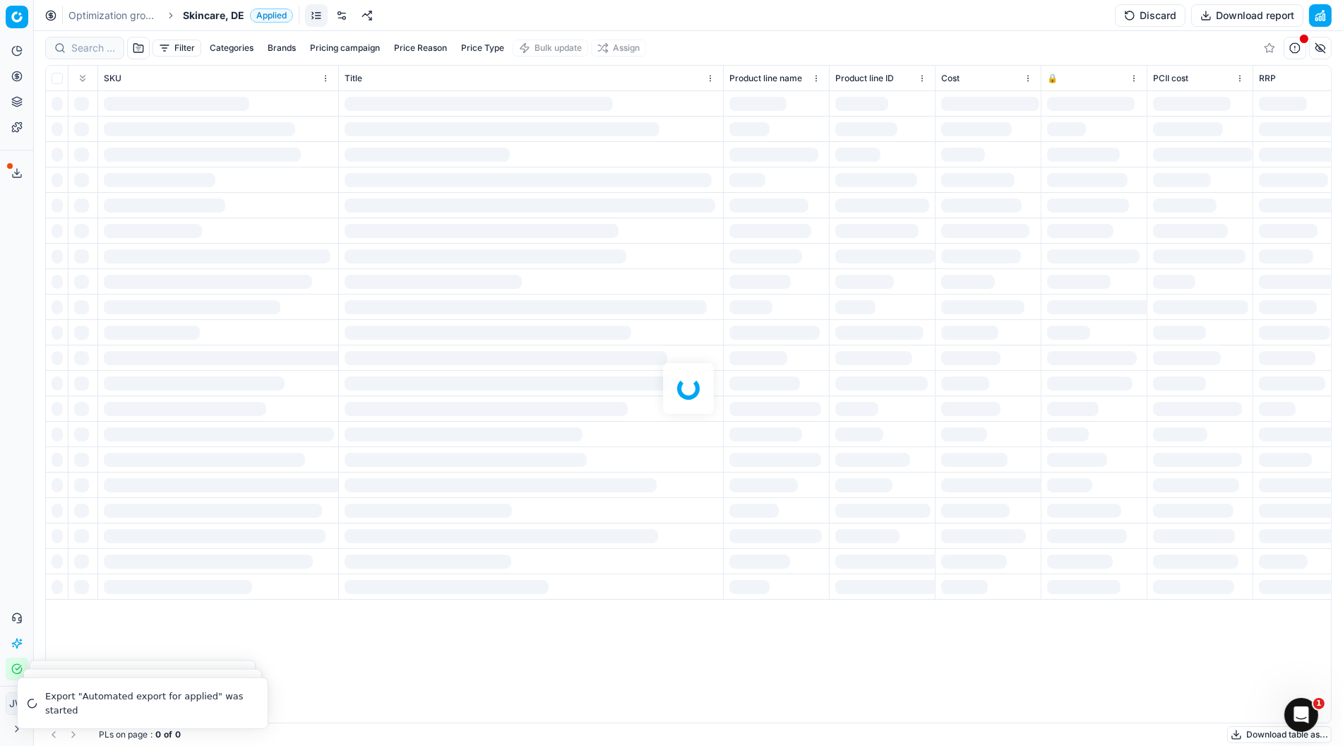
click at [100, 54] on div at bounding box center [688, 388] width 1309 height 715
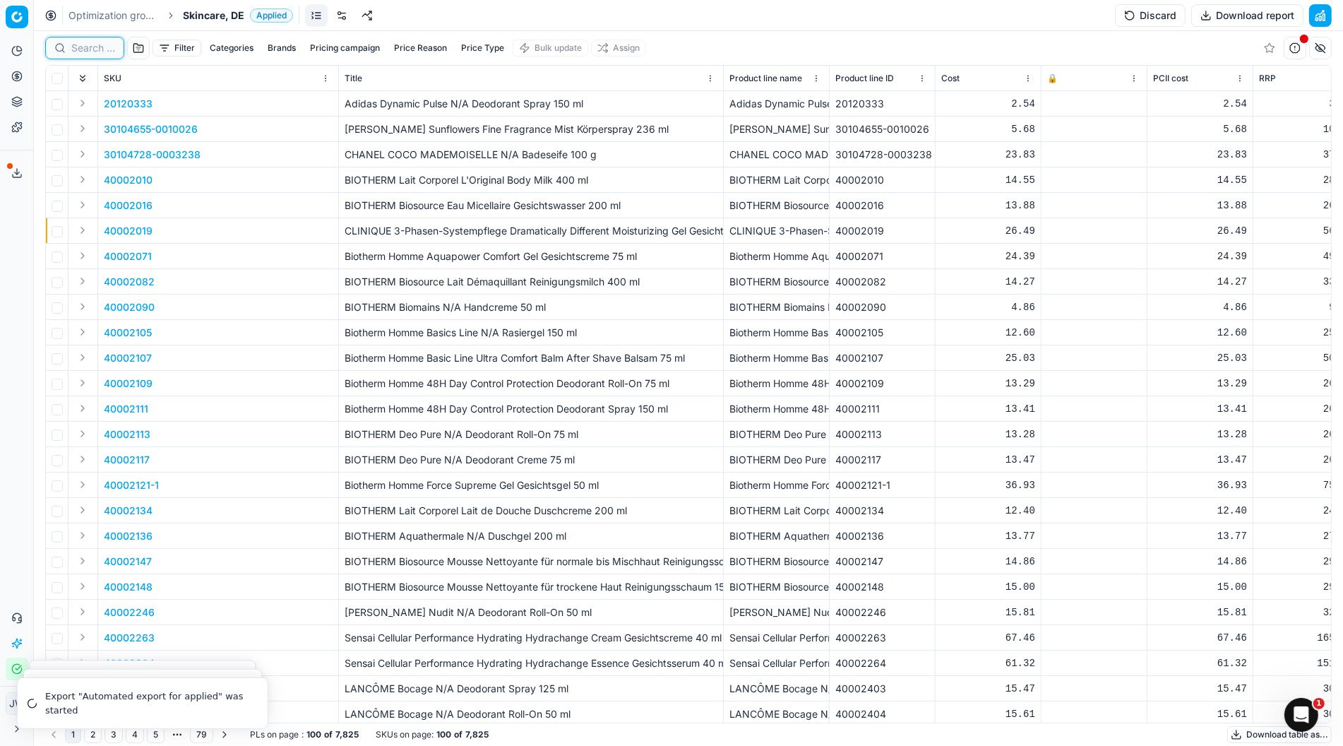
click at [100, 54] on input at bounding box center [93, 48] width 44 height 14
paste input "80016008-1.2-11"
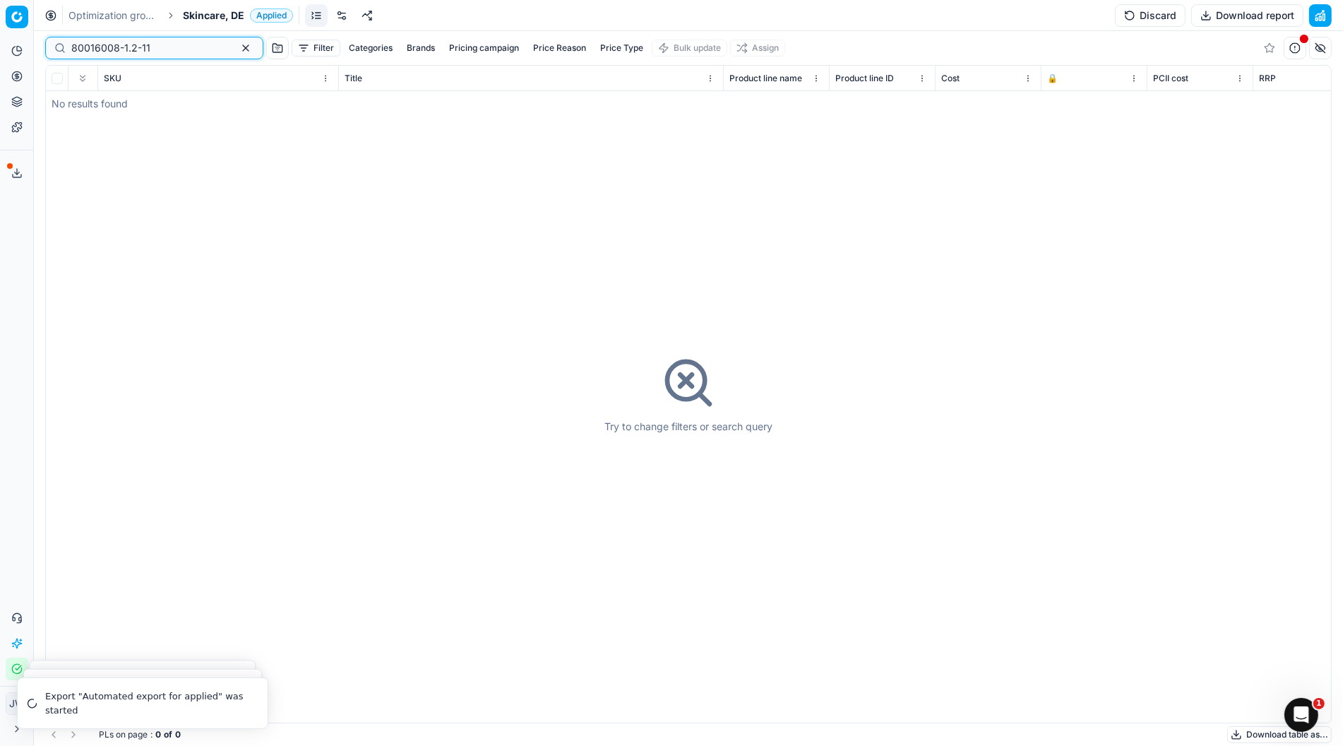
type input "80016008-1.2-11"
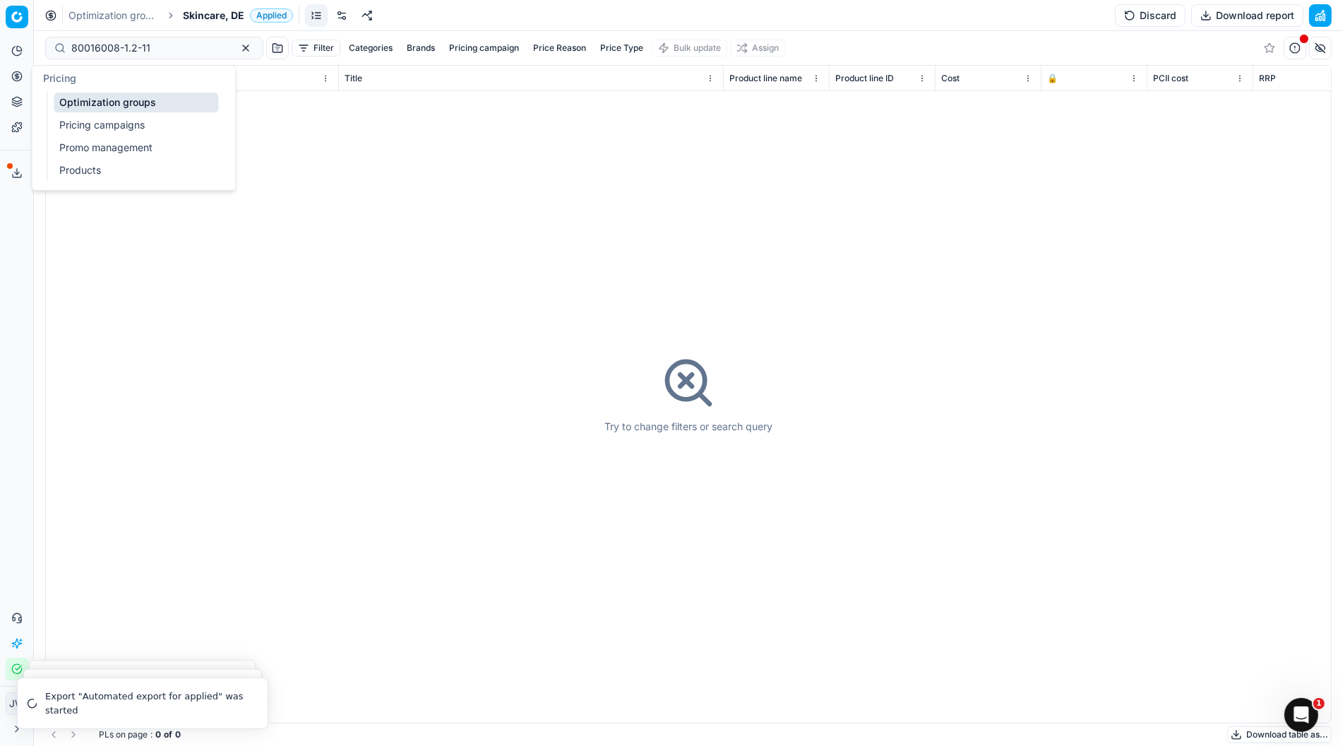
click at [20, 82] on button "Pricing" at bounding box center [17, 76] width 23 height 23
click at [53, 98] on ul "Optimization groups Pricing campaigns Promo management Products" at bounding box center [136, 136] width 179 height 90
click at [71, 93] on link "Optimization groups" at bounding box center [136, 103] width 165 height 20
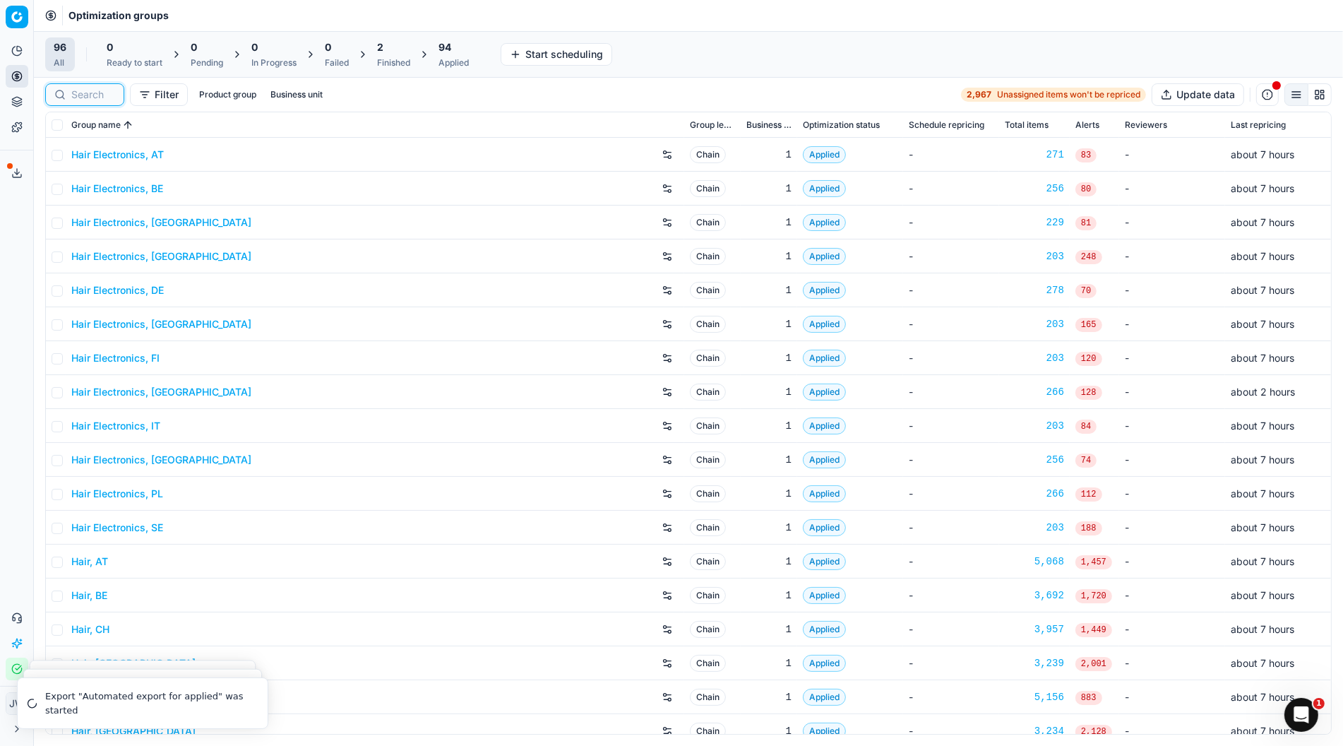
click at [80, 100] on input at bounding box center [93, 95] width 44 height 14
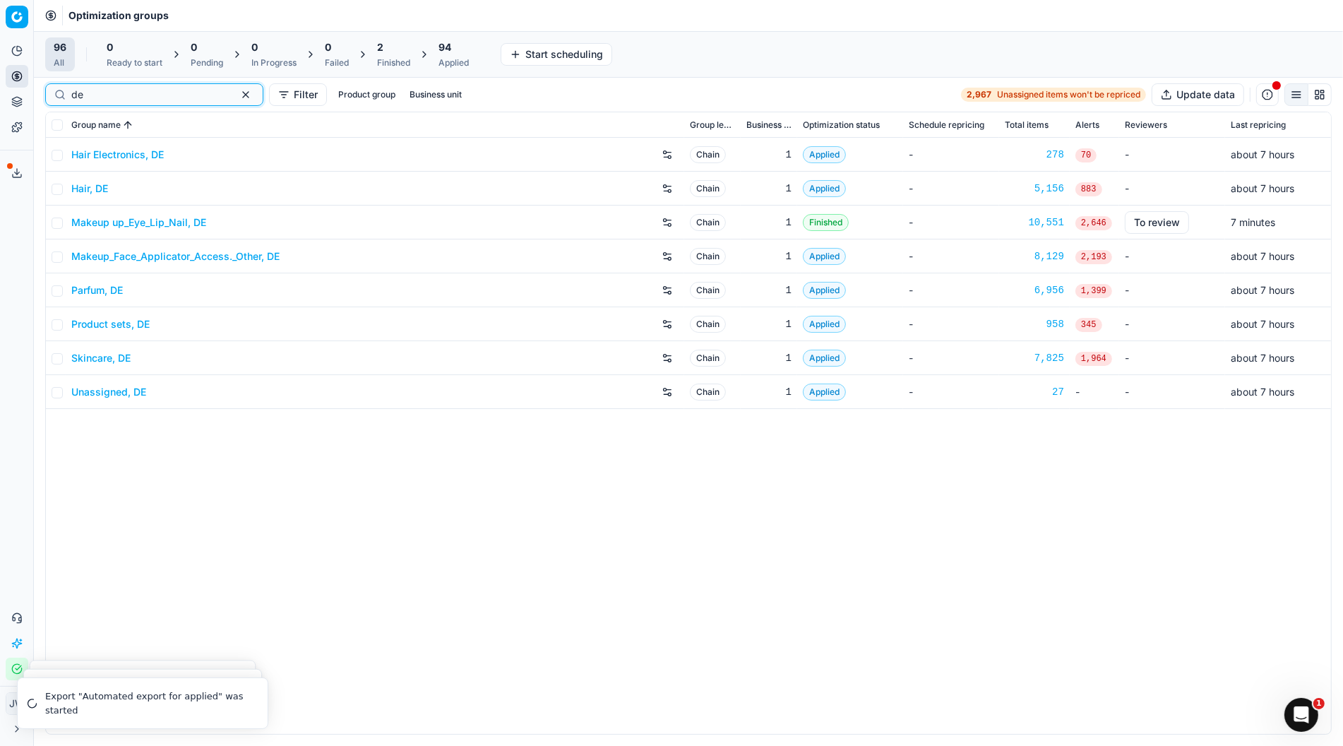
type input "de"
click at [133, 224] on link "Makeup up_Eye_Lip_Nail, DE" at bounding box center [138, 222] width 135 height 14
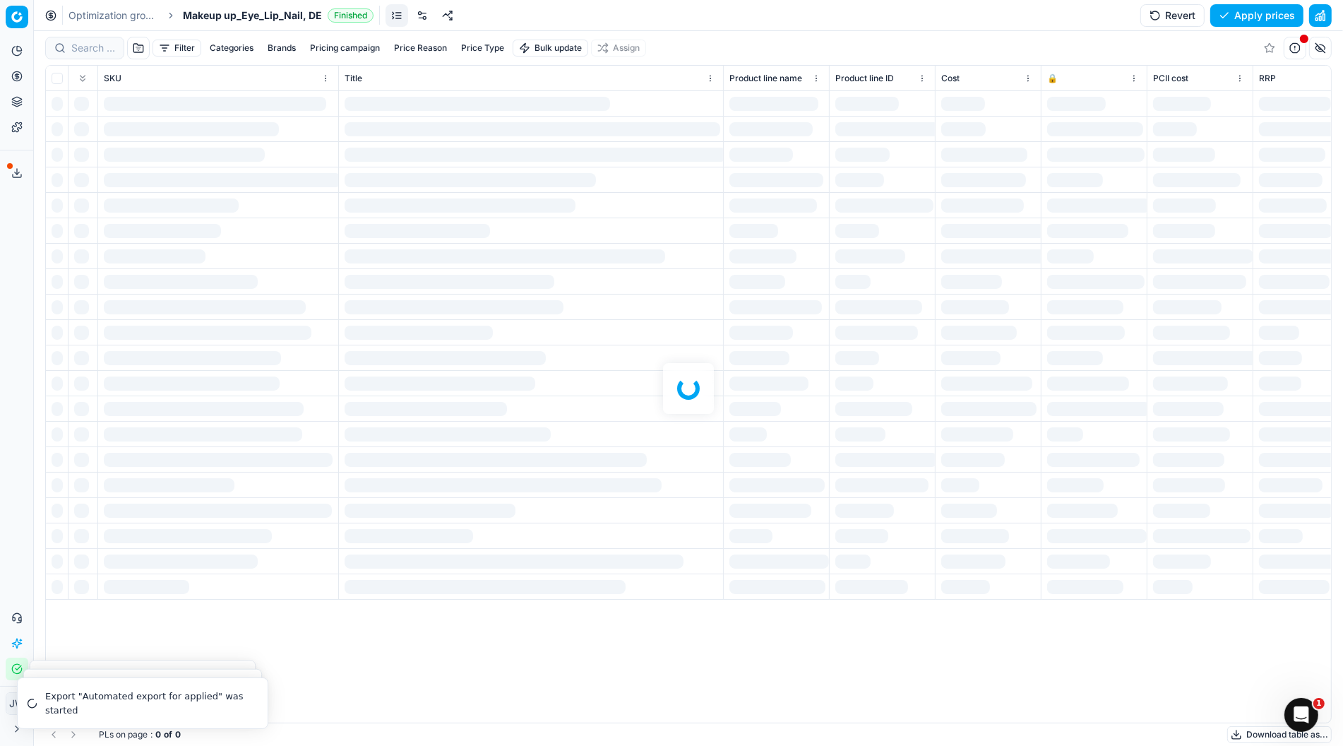
click at [89, 49] on div at bounding box center [688, 388] width 1309 height 715
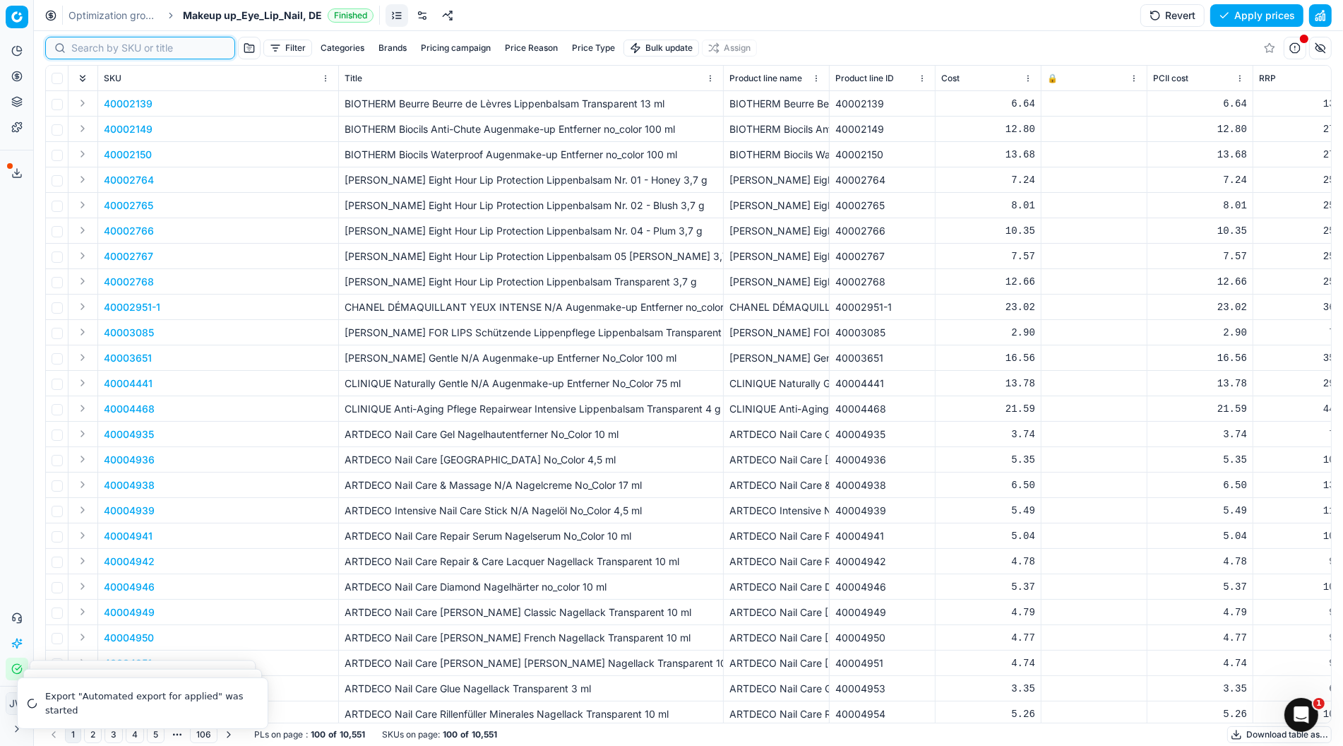
click at [89, 49] on input at bounding box center [148, 48] width 155 height 14
paste input "80016008-1.2-11"
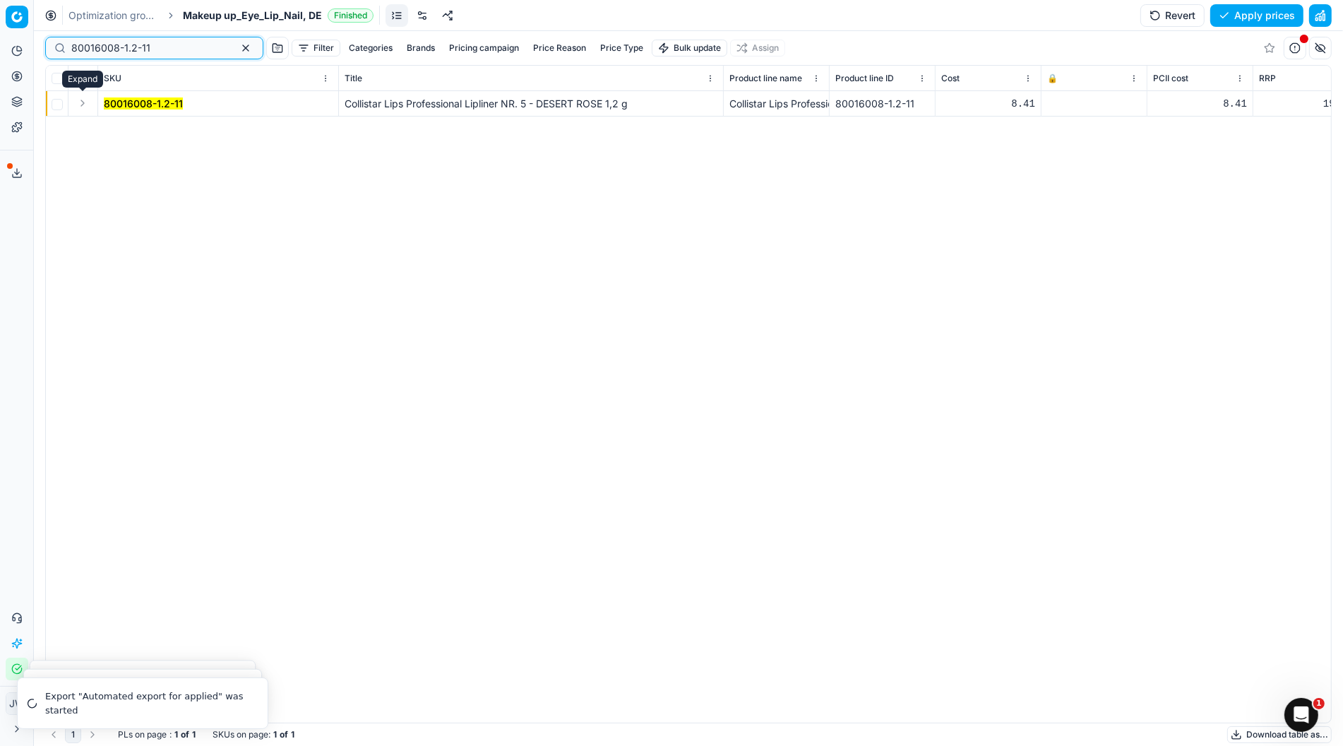
type input "80016008-1.2-11"
click at [83, 104] on button "Expand" at bounding box center [82, 103] width 17 height 17
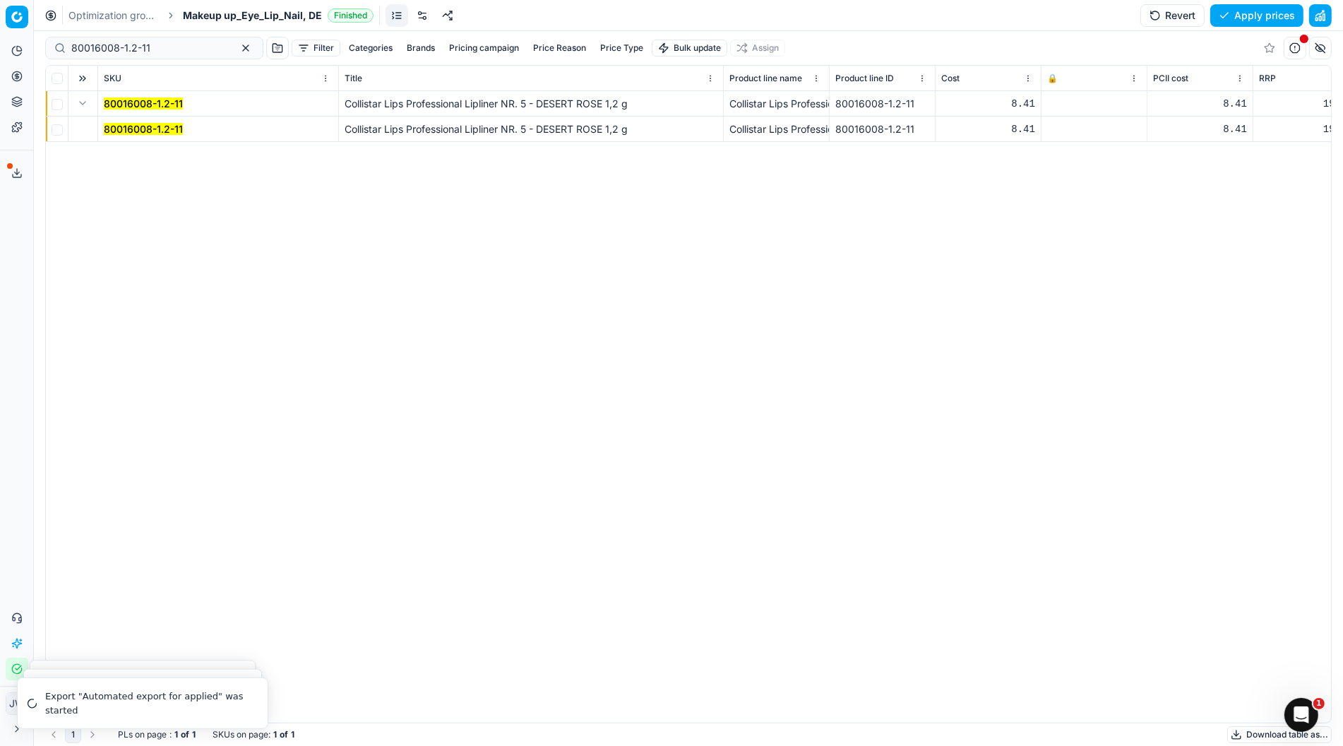
click at [124, 127] on mark "80016008-1.2-11" at bounding box center [143, 129] width 79 height 12
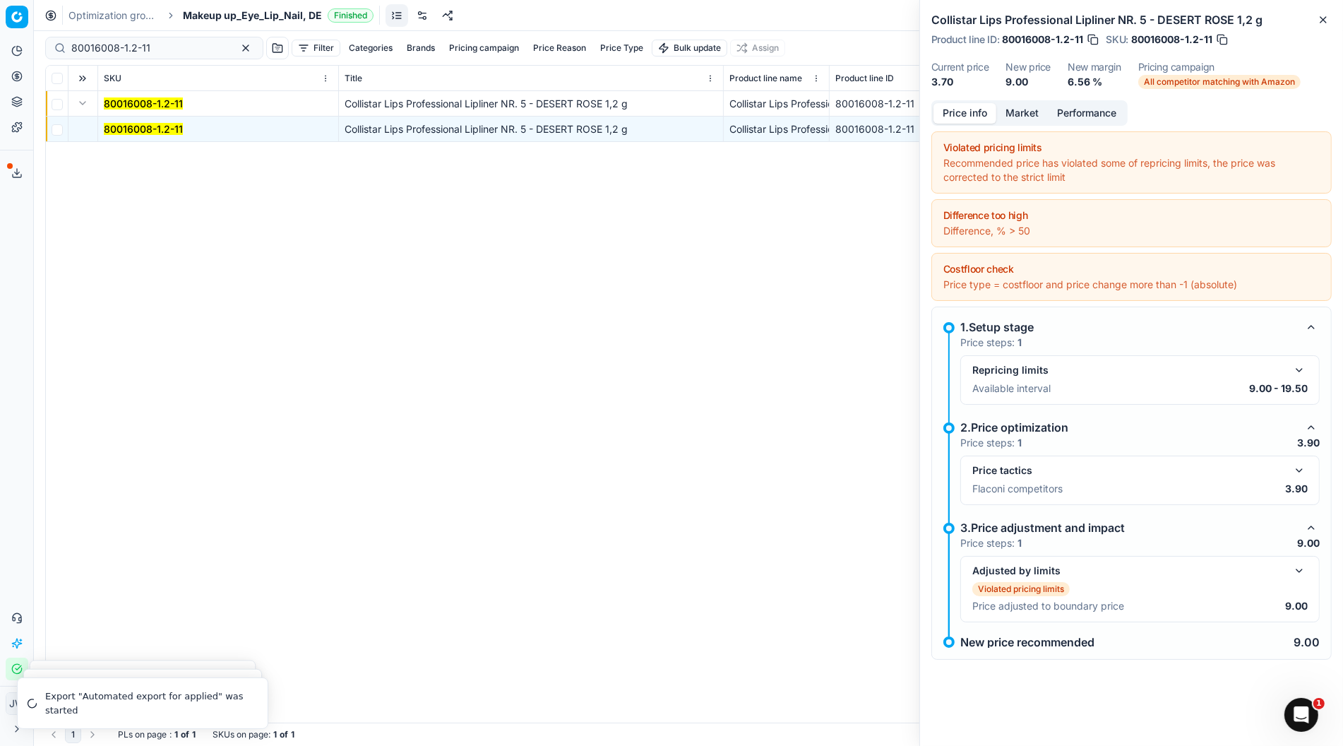
click at [124, 127] on mark "80016008-1.2-11" at bounding box center [143, 129] width 79 height 12
click at [1025, 116] on button "Market" at bounding box center [1022, 113] width 52 height 20
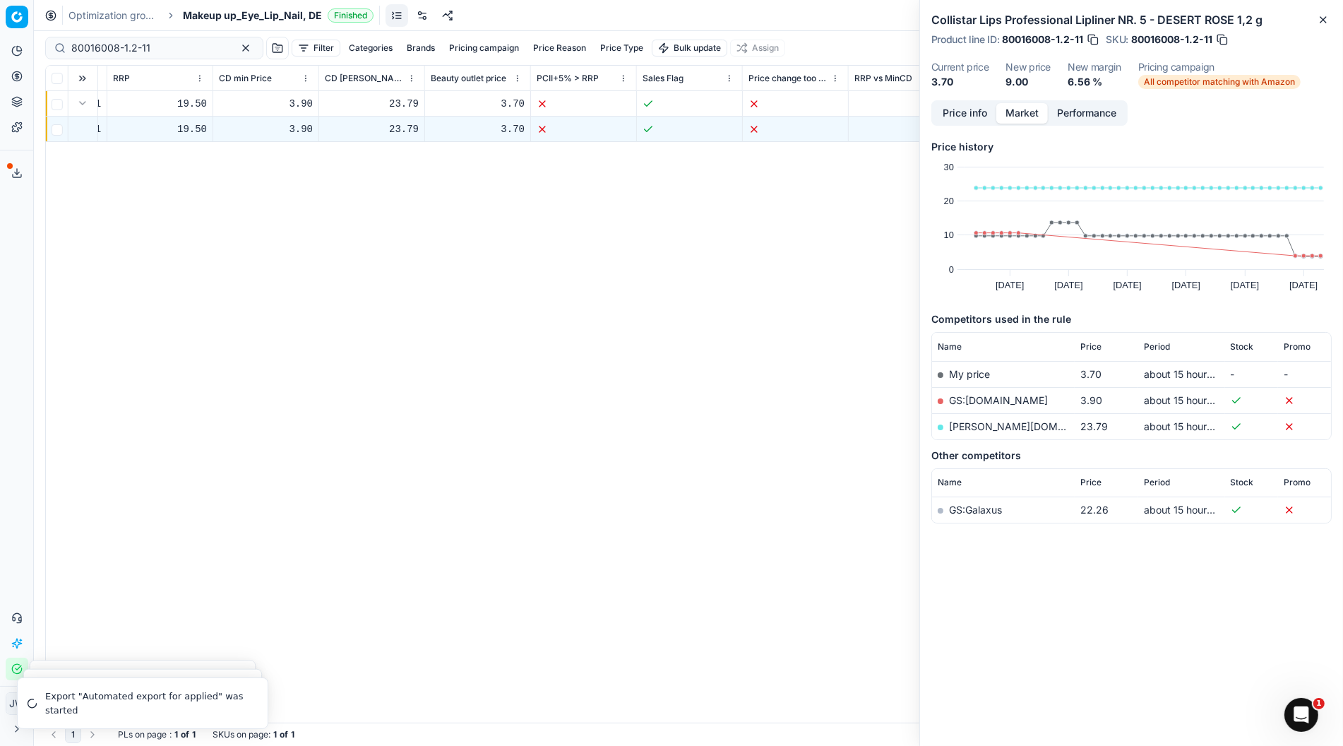
scroll to position [0, 1760]
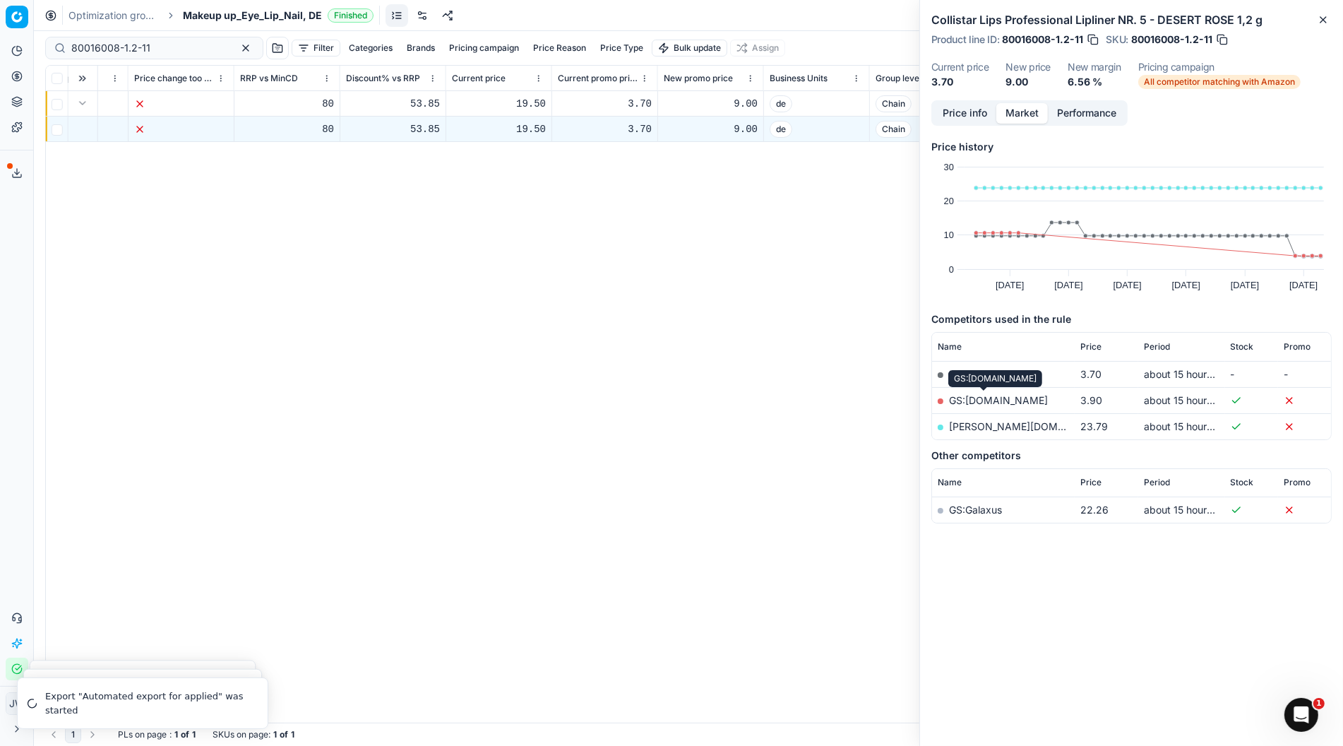
click at [991, 400] on link "GS:[DOMAIN_NAME]" at bounding box center [998, 400] width 99 height 12
drag, startPoint x: 168, startPoint y: 49, endPoint x: 41, endPoint y: 17, distance: 131.0
click at [41, 17] on div "Optimization groups Makeup up_Eye_Lip_Nail, DE Finished Revert Apply prices 800…" at bounding box center [688, 373] width 1309 height 746
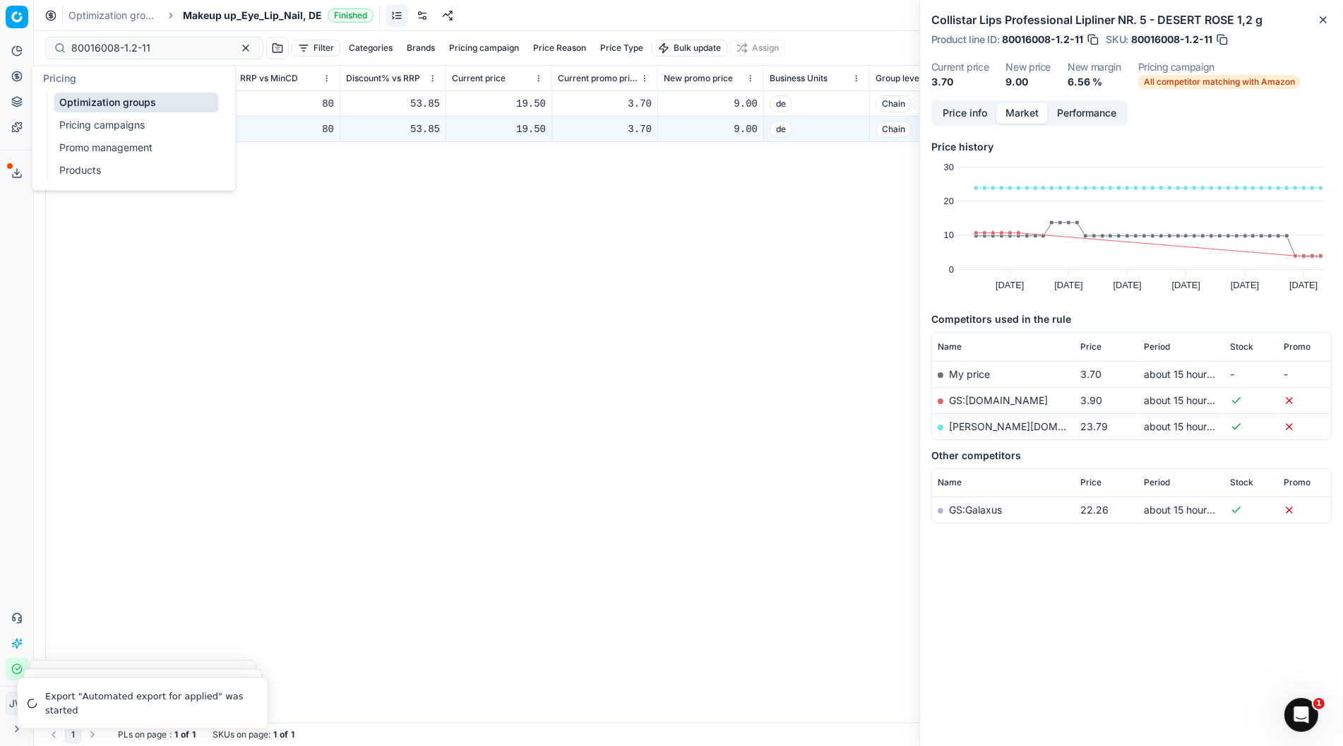
click at [16, 80] on circle at bounding box center [16, 75] width 9 height 9
click at [85, 105] on link "Optimization groups" at bounding box center [136, 103] width 165 height 20
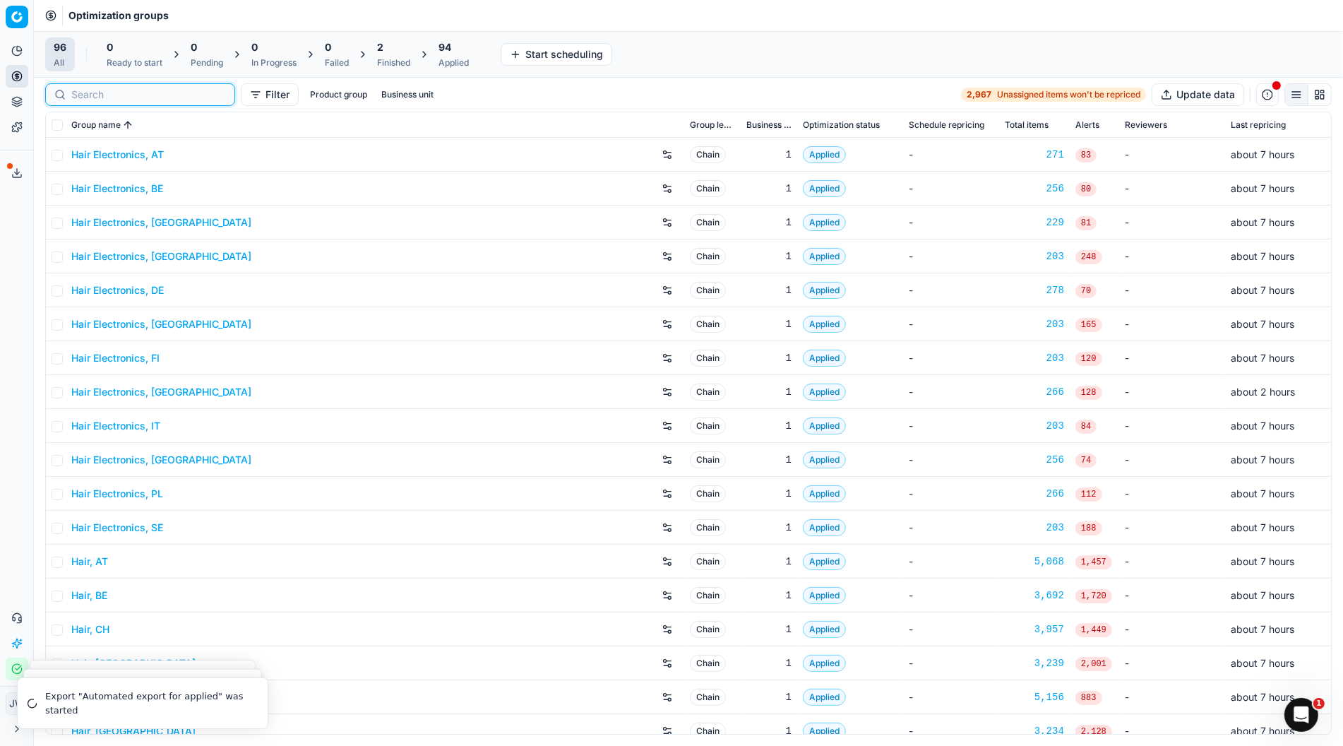
click at [104, 97] on input at bounding box center [148, 95] width 155 height 14
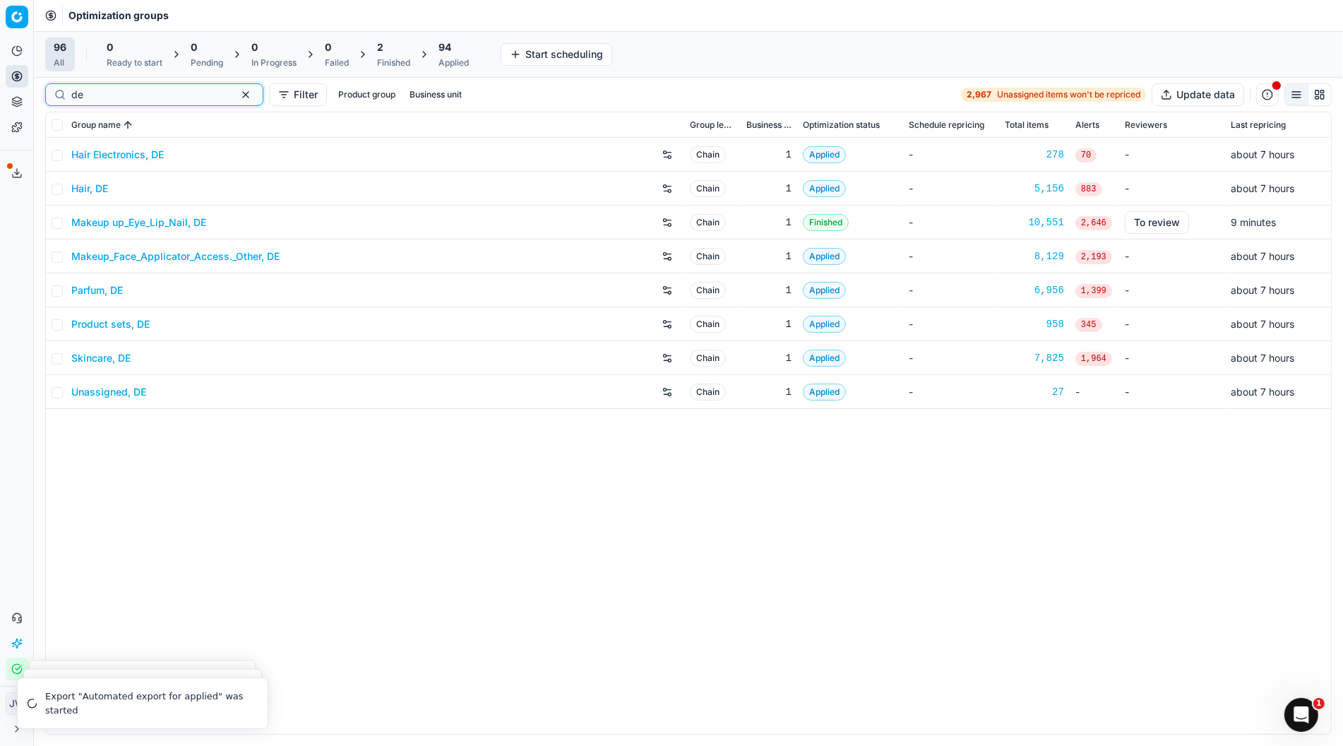
type input "de"
click at [112, 358] on link "Skincare, DE" at bounding box center [100, 358] width 59 height 14
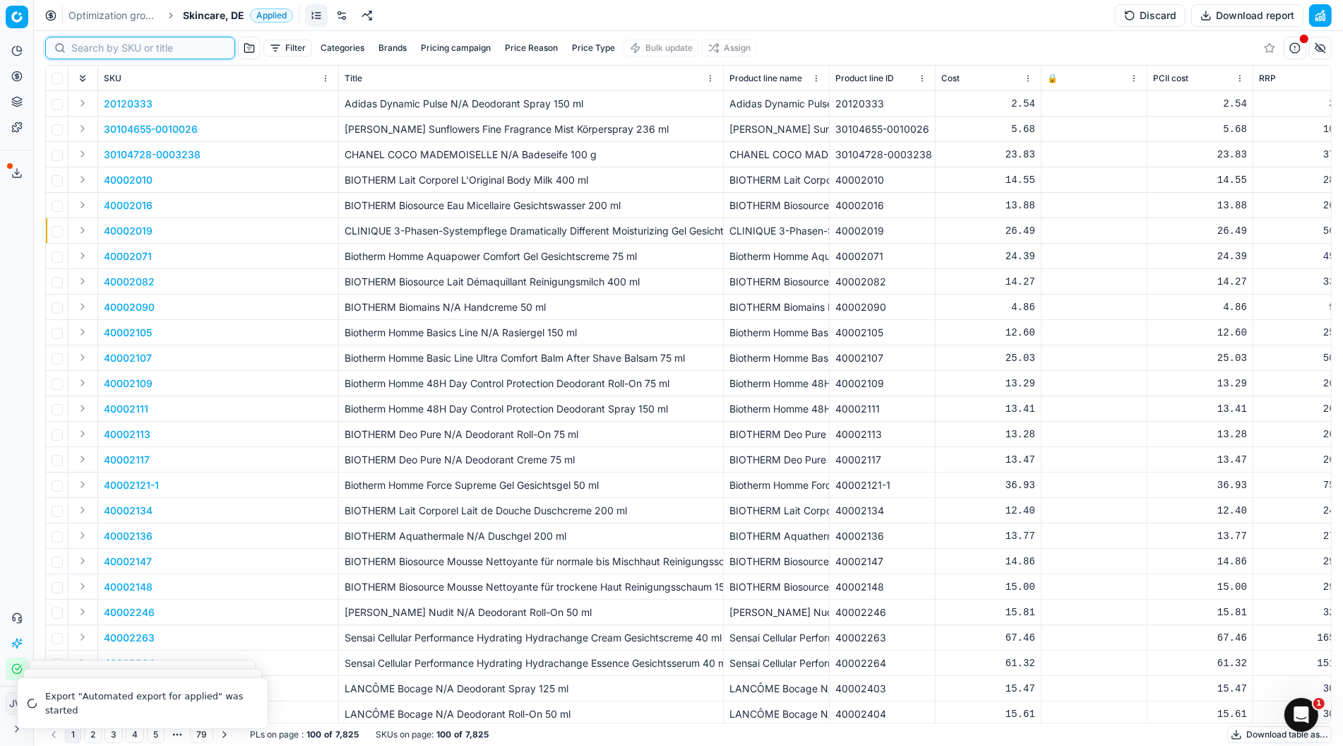
click at [102, 49] on input at bounding box center [148, 48] width 155 height 14
paste input "80055080-30"
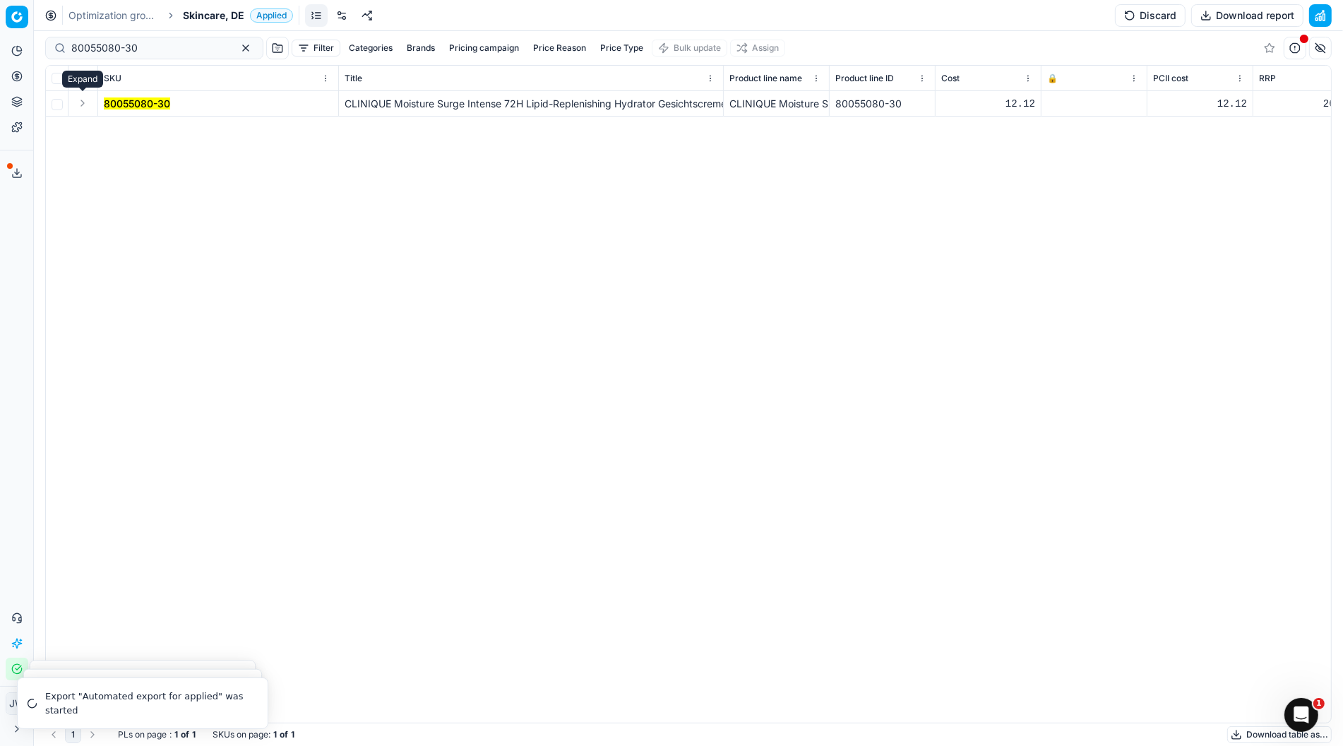
click at [88, 103] on button "Expand" at bounding box center [82, 103] width 17 height 17
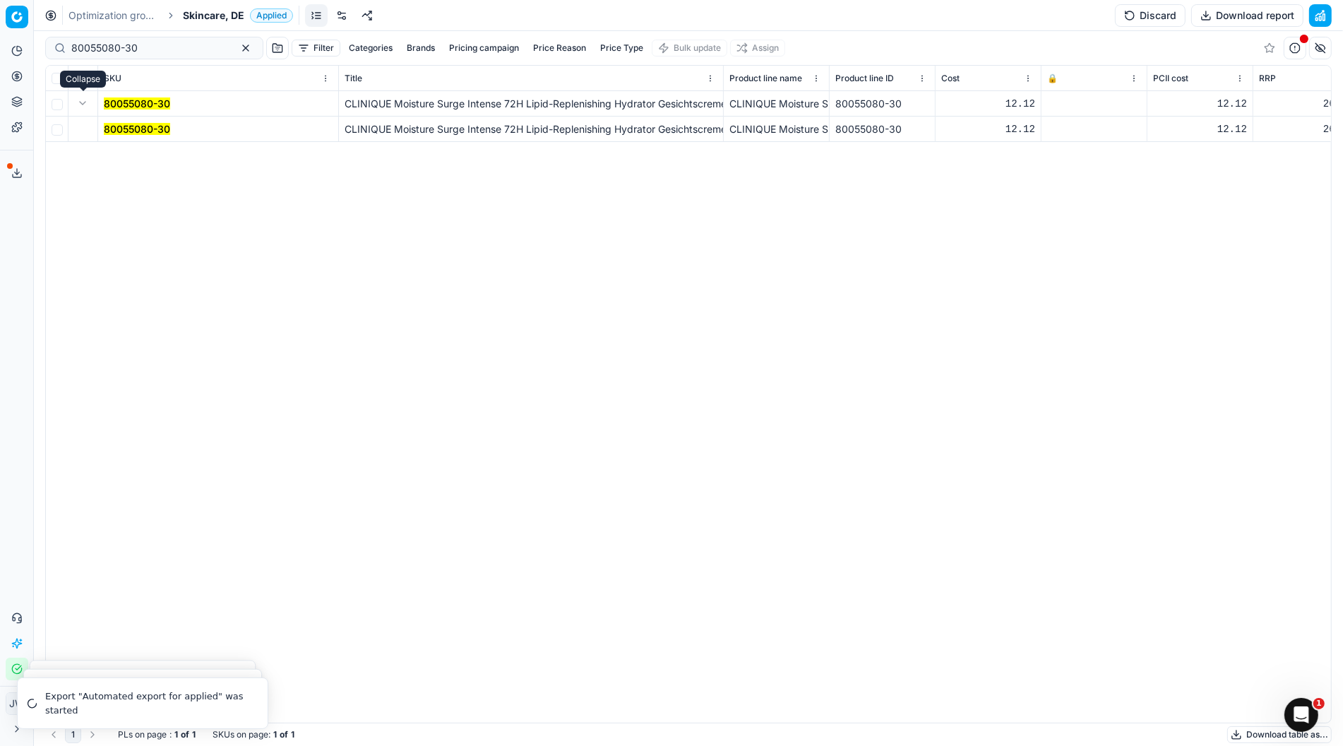
click at [134, 125] on mark "80055080-30" at bounding box center [137, 129] width 66 height 12
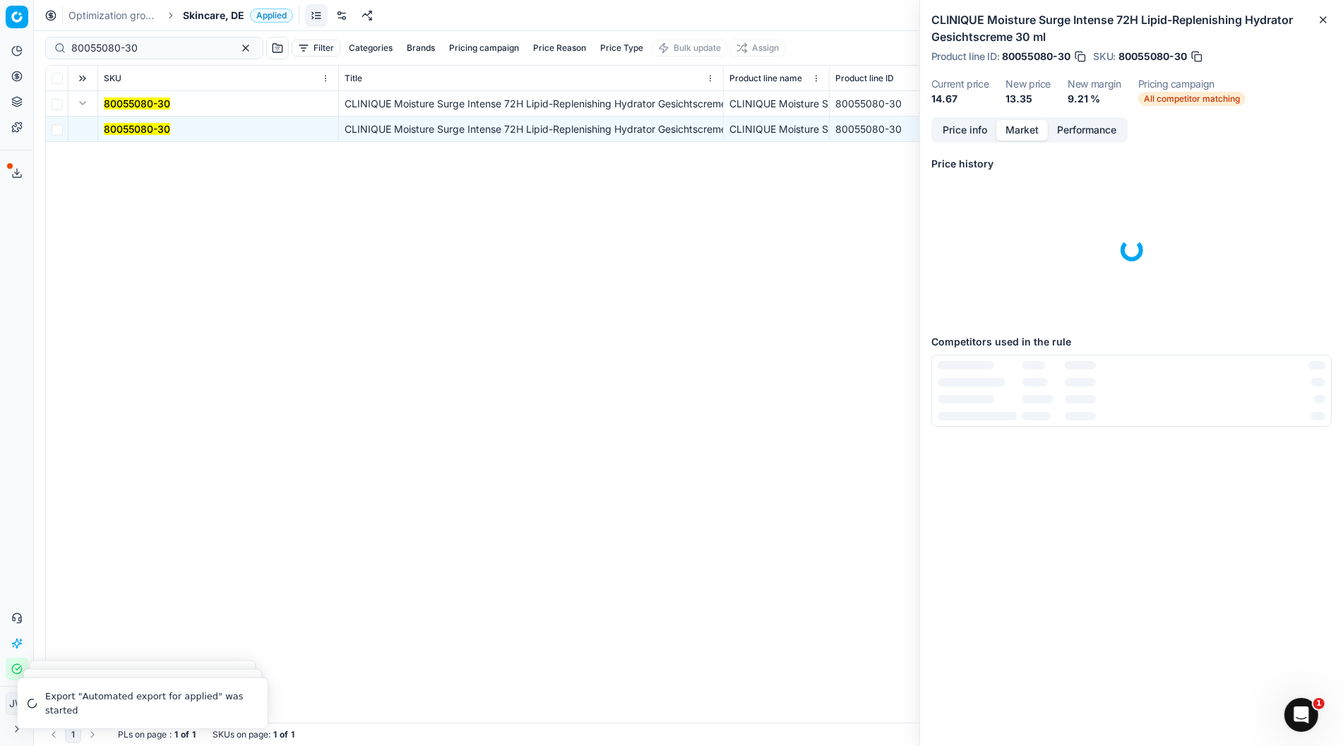
click at [1020, 128] on button "Market" at bounding box center [1022, 130] width 52 height 20
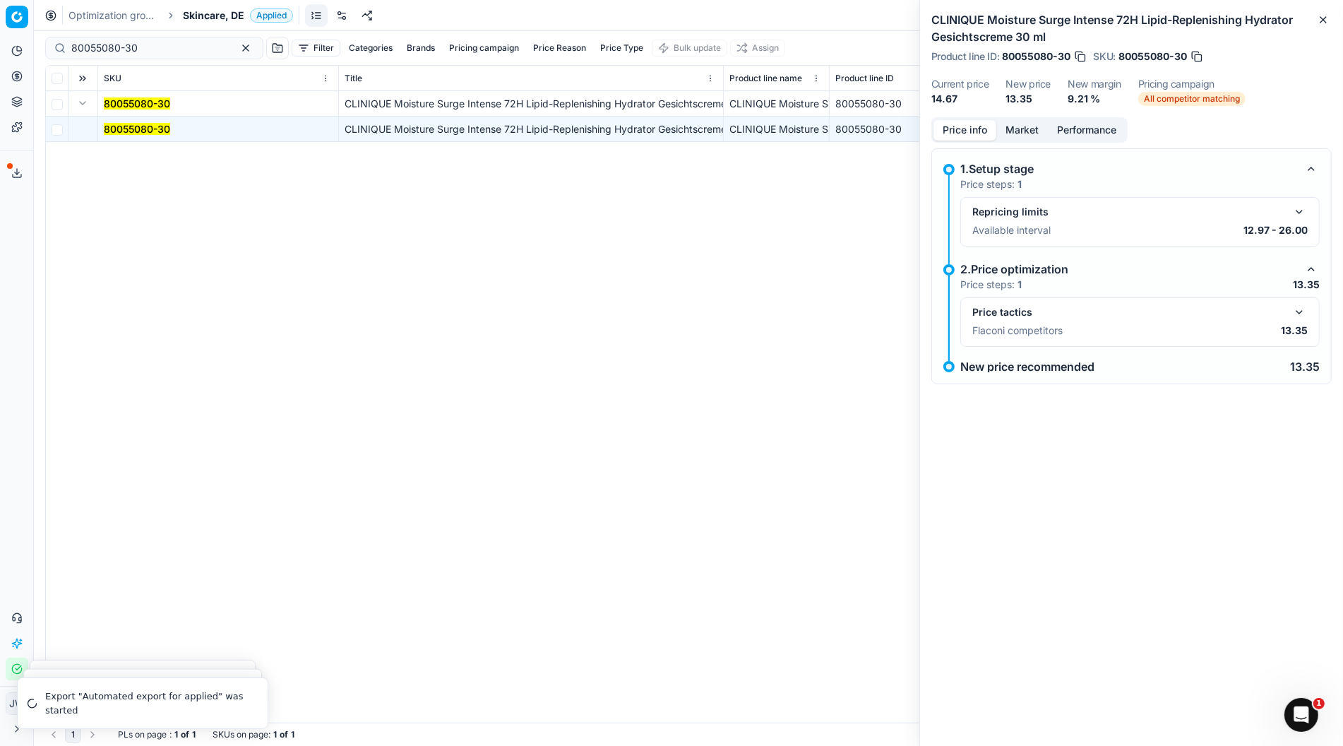
click at [979, 122] on button "Price info" at bounding box center [964, 130] width 63 height 20
click at [1295, 308] on button "button" at bounding box center [1299, 312] width 17 height 17
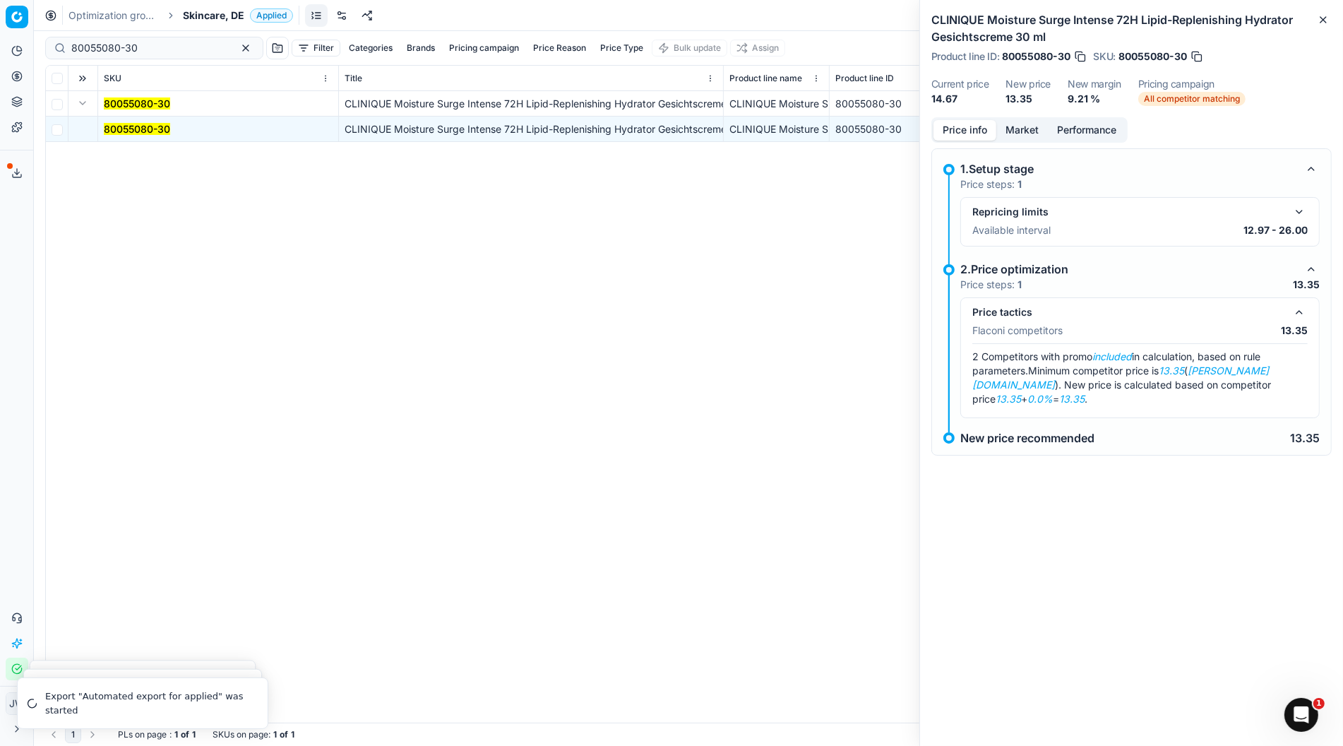
click at [1027, 127] on button "Market" at bounding box center [1022, 130] width 52 height 20
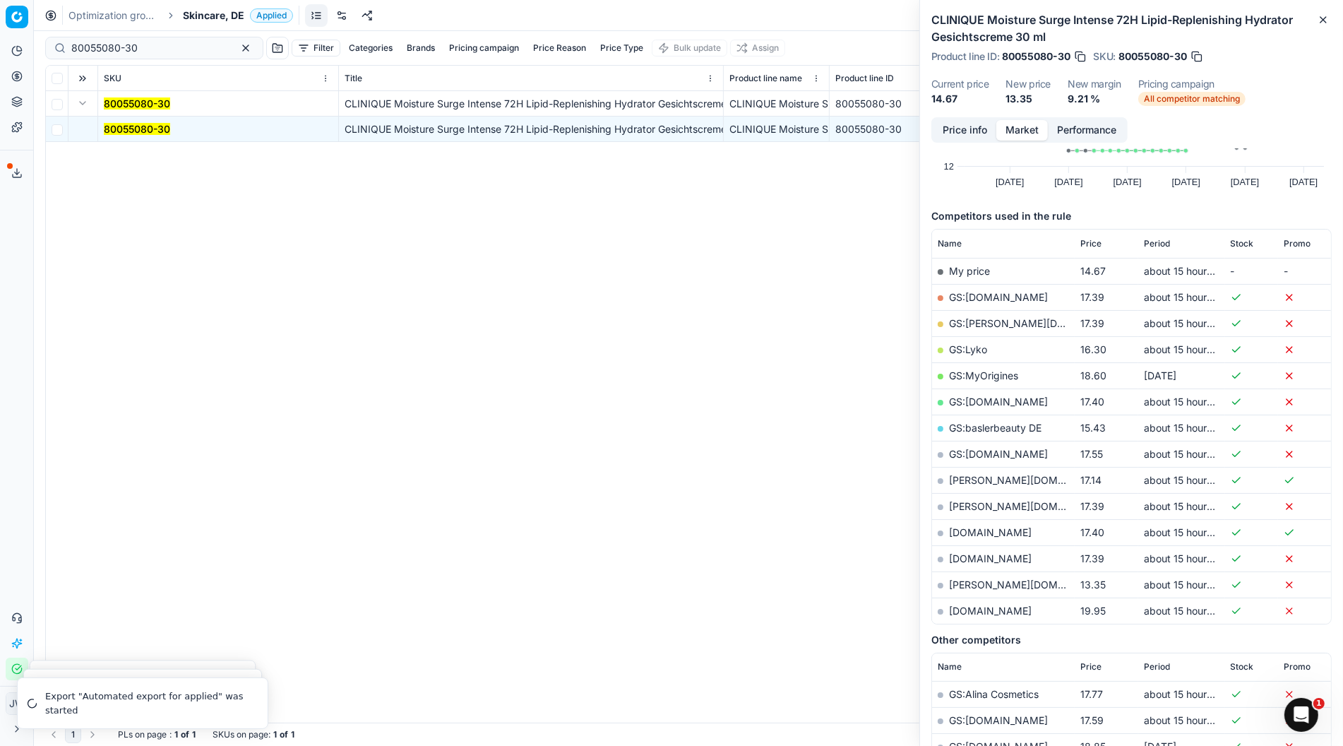
scroll to position [122, 0]
click at [974, 584] on link "[PERSON_NAME][DOMAIN_NAME]" at bounding box center [1031, 582] width 164 height 12
drag, startPoint x: 142, startPoint y: 49, endPoint x: 1, endPoint y: 20, distance: 144.2
click at [1, 20] on div "Pricing platform Analytics Pricing Product portfolio Templates Export service 7…" at bounding box center [671, 373] width 1343 height 746
drag, startPoint x: 153, startPoint y: 50, endPoint x: 70, endPoint y: 40, distance: 83.9
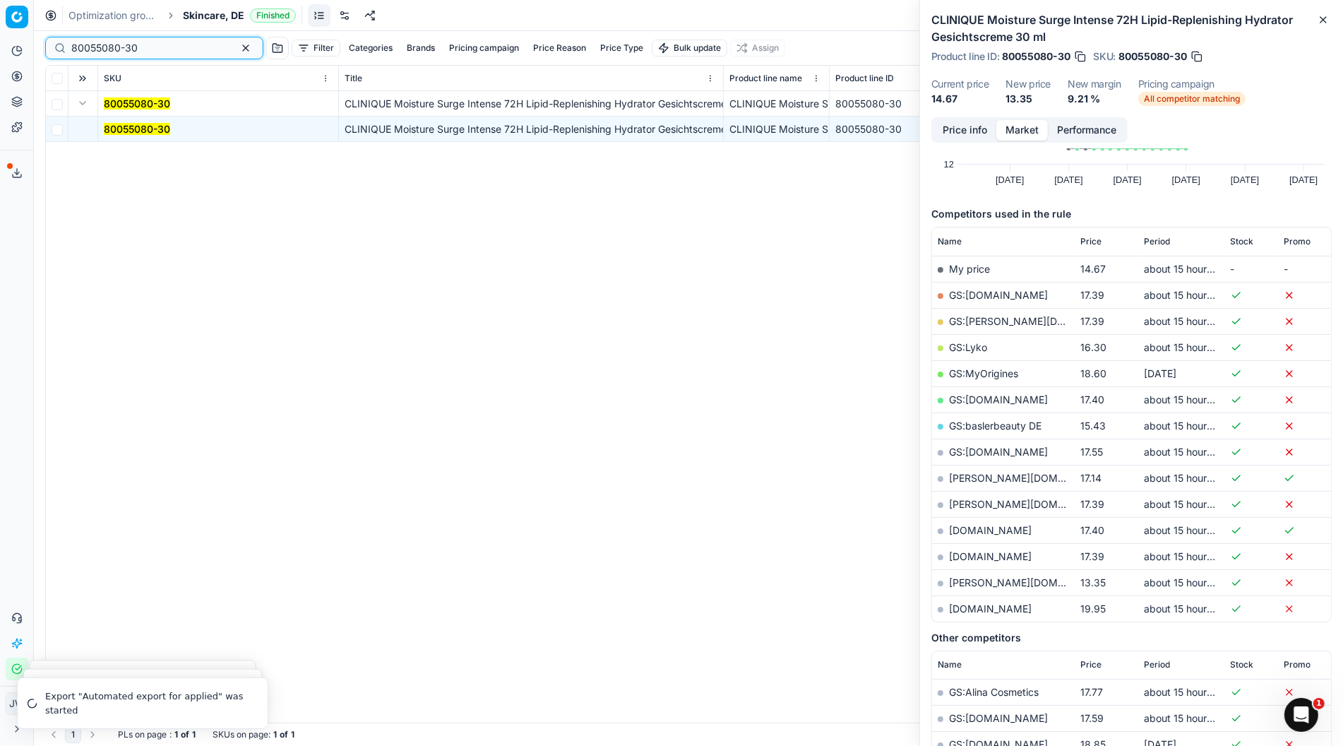
click at [70, 40] on div "80055080-30" at bounding box center [154, 48] width 218 height 23
drag, startPoint x: 155, startPoint y: 44, endPoint x: 31, endPoint y: 34, distance: 124.7
click at [31, 34] on div "Pricing platform Analytics Pricing Product portfolio Templates Export service 7…" at bounding box center [671, 373] width 1343 height 746
paste input "63694-2"
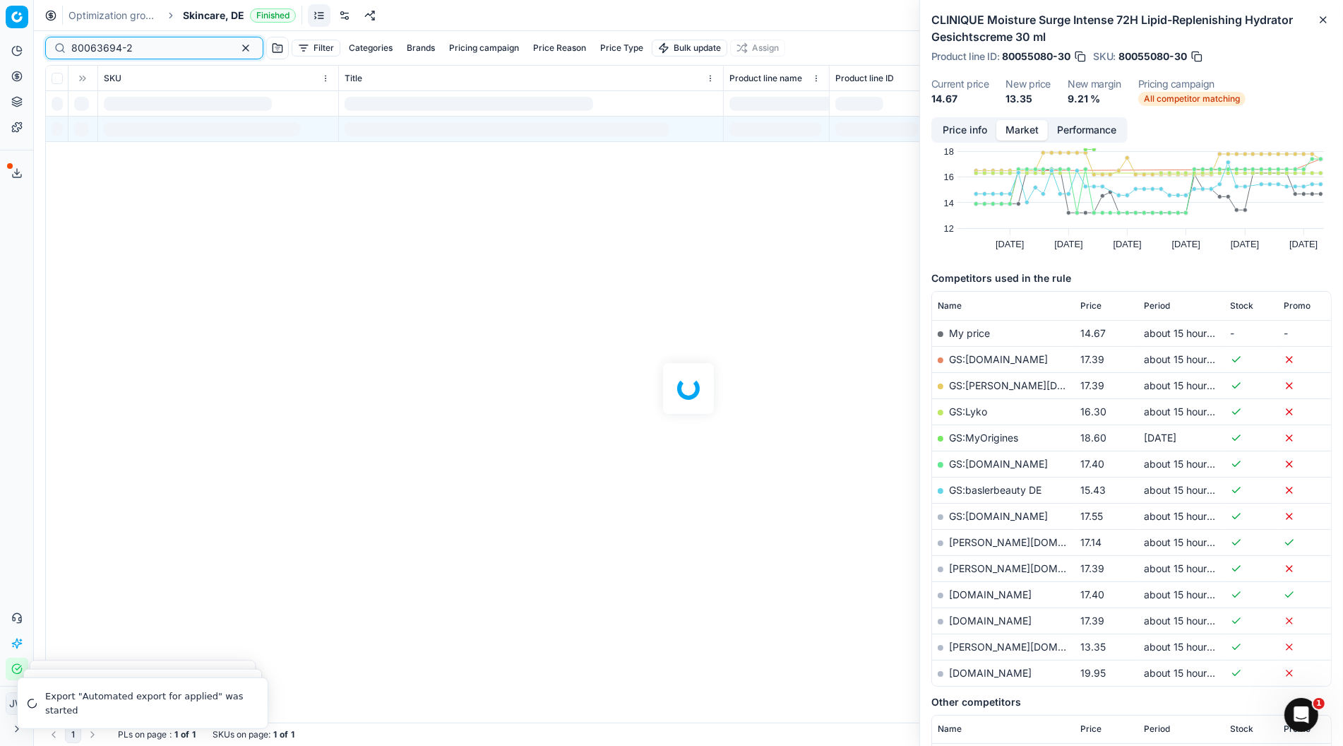
scroll to position [122, 0]
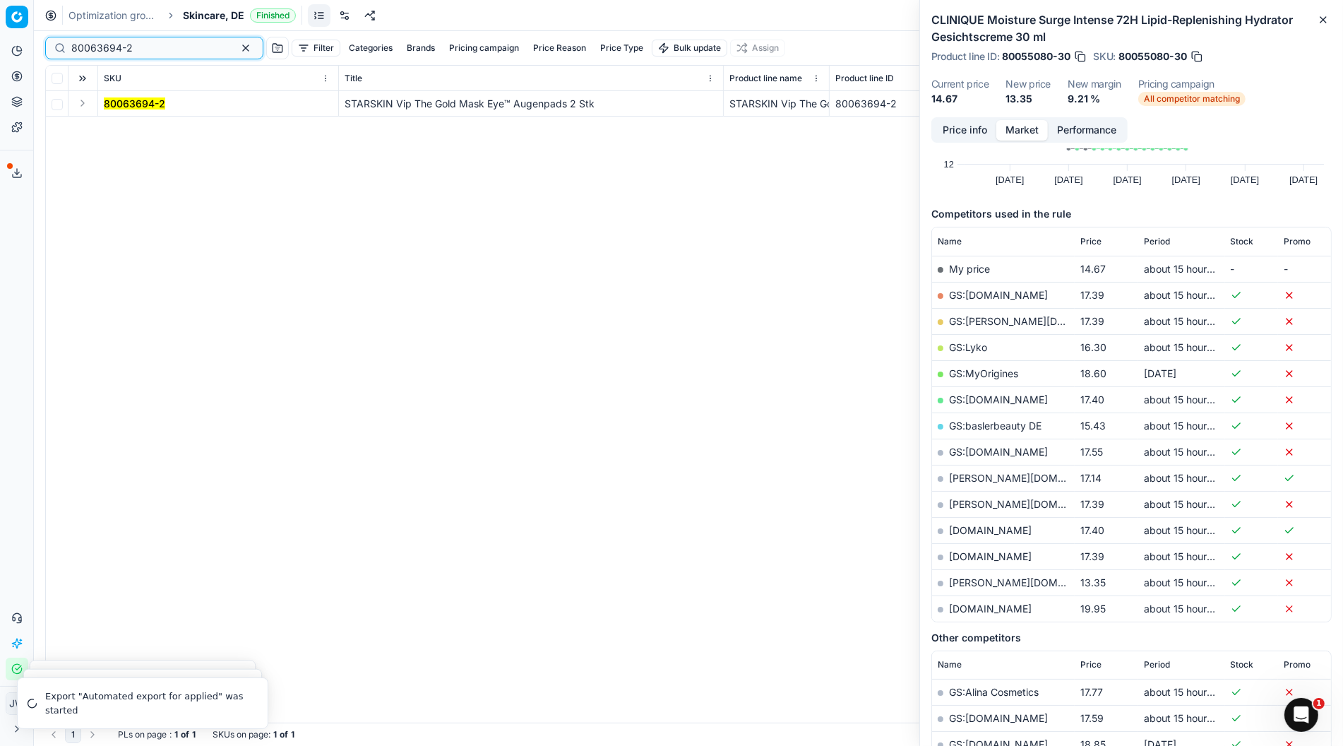
type input "80063694-2"
click at [93, 105] on td at bounding box center [83, 103] width 30 height 25
click at [86, 105] on button "Expand" at bounding box center [82, 103] width 17 height 17
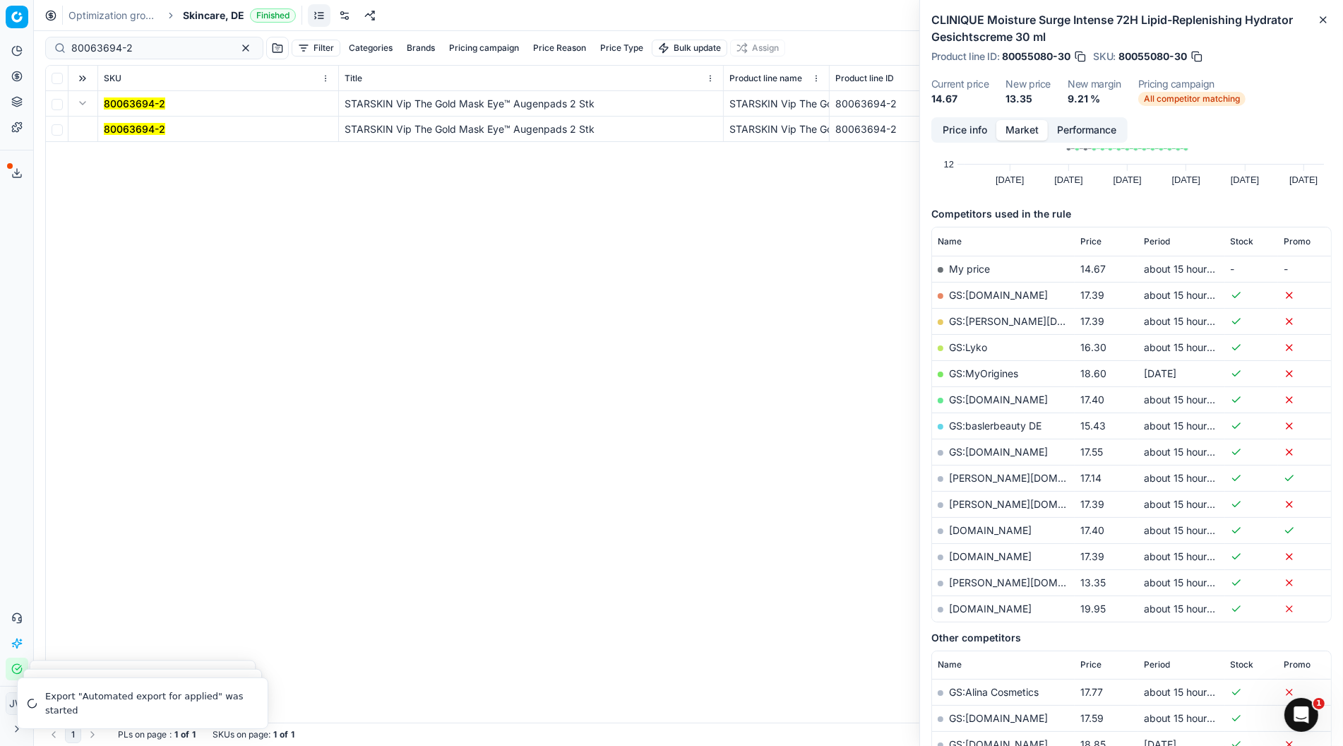
click at [108, 127] on mark "80063694-2" at bounding box center [134, 129] width 61 height 12
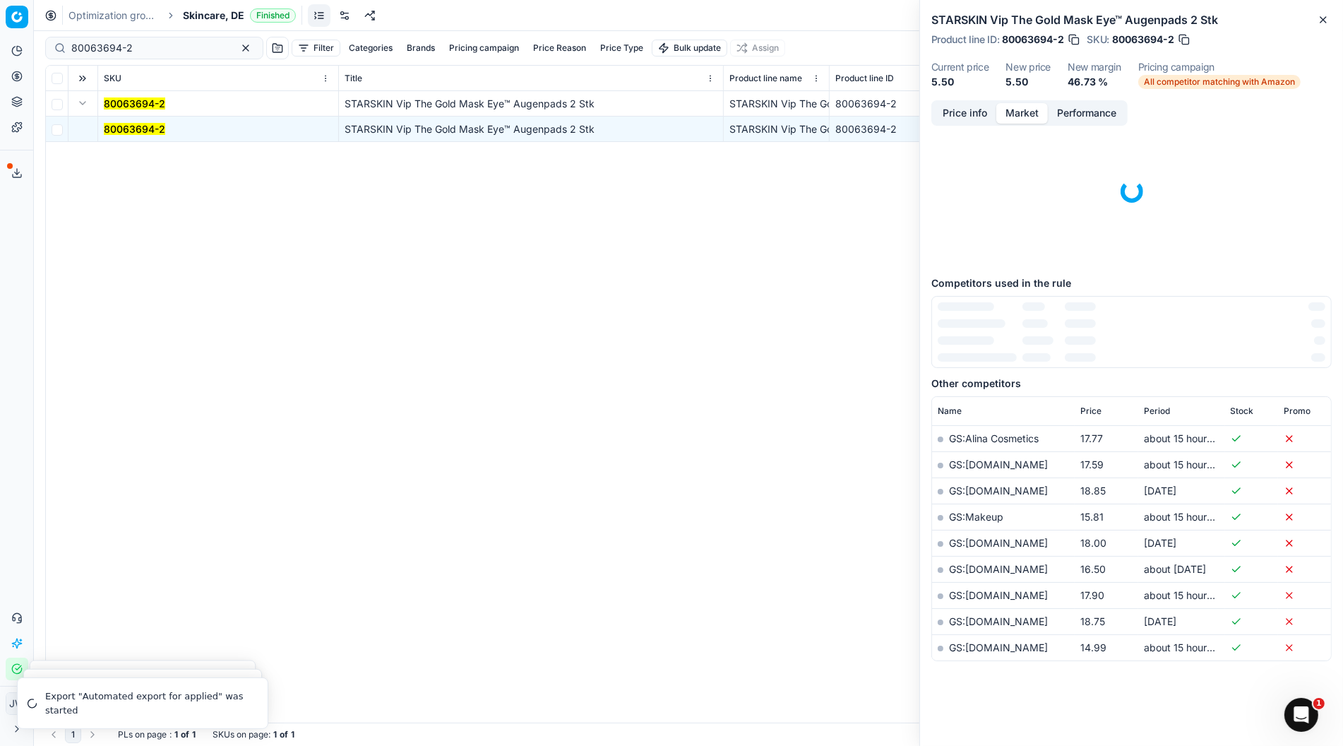
scroll to position [0, 0]
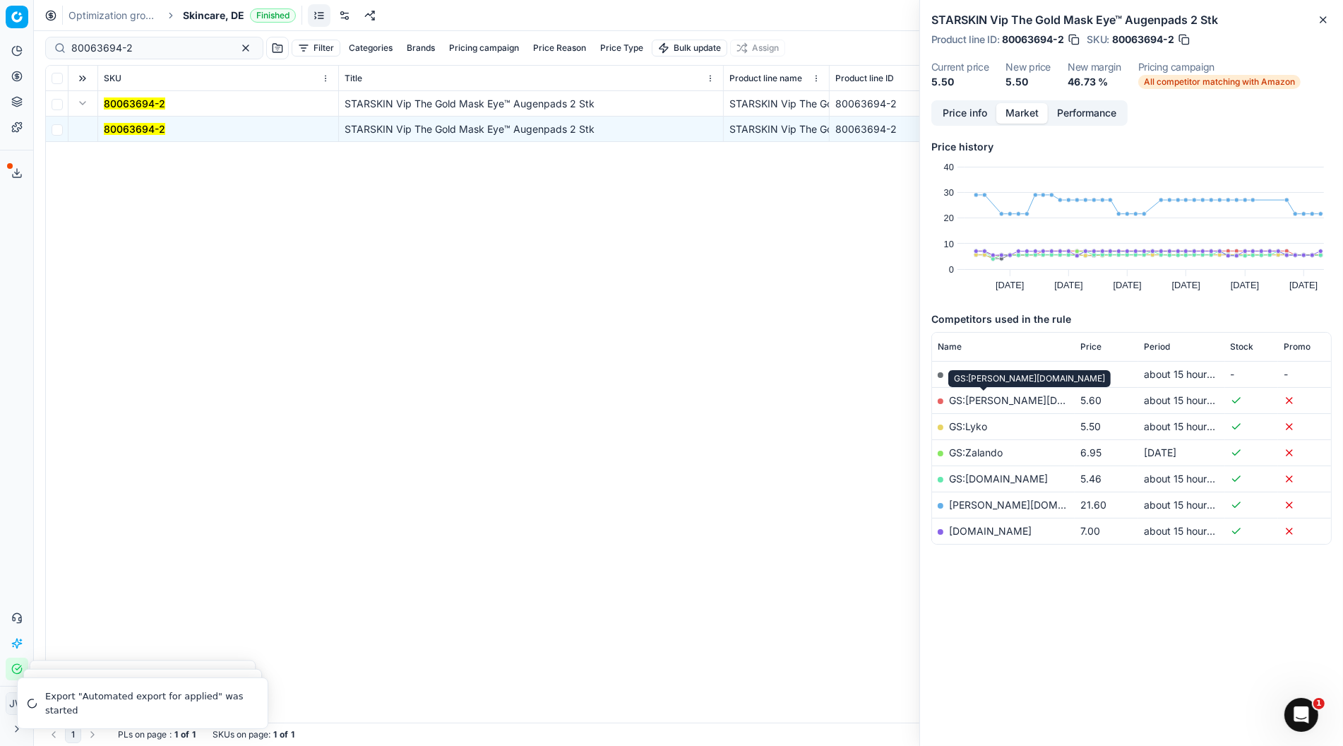
click at [993, 400] on link "GS:[PERSON_NAME][DOMAIN_NAME]" at bounding box center [1039, 400] width 180 height 12
click at [981, 449] on link "GS:Zalando" at bounding box center [976, 452] width 54 height 12
